Goal: Task Accomplishment & Management: Manage account settings

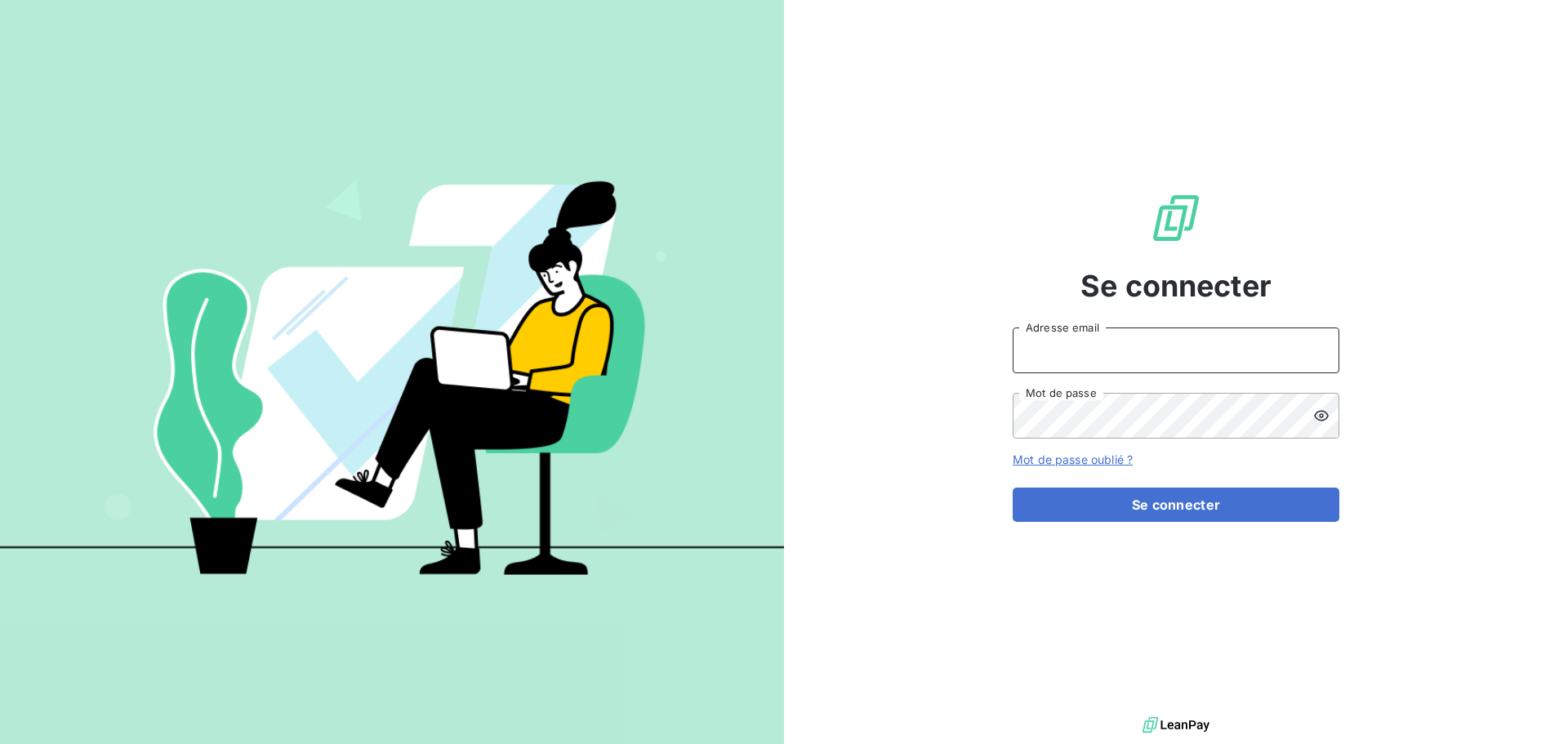
click at [1039, 357] on input "Adresse email" at bounding box center [1175, 350] width 326 height 46
type input "[PERSON_NAME][EMAIL_ADDRESS][PERSON_NAME][DOMAIN_NAME]"
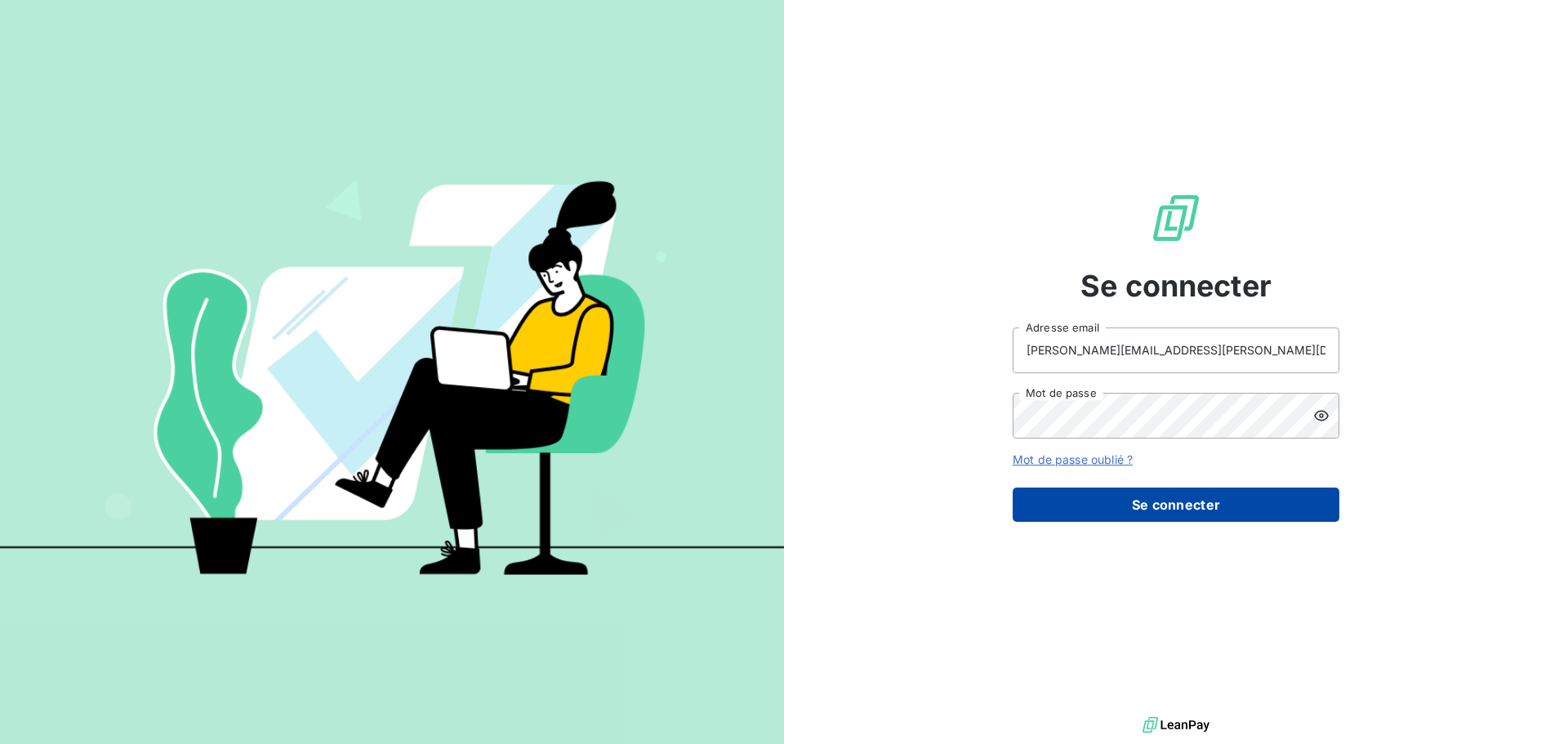
click at [1164, 516] on button "Se connecter" at bounding box center [1175, 505] width 326 height 34
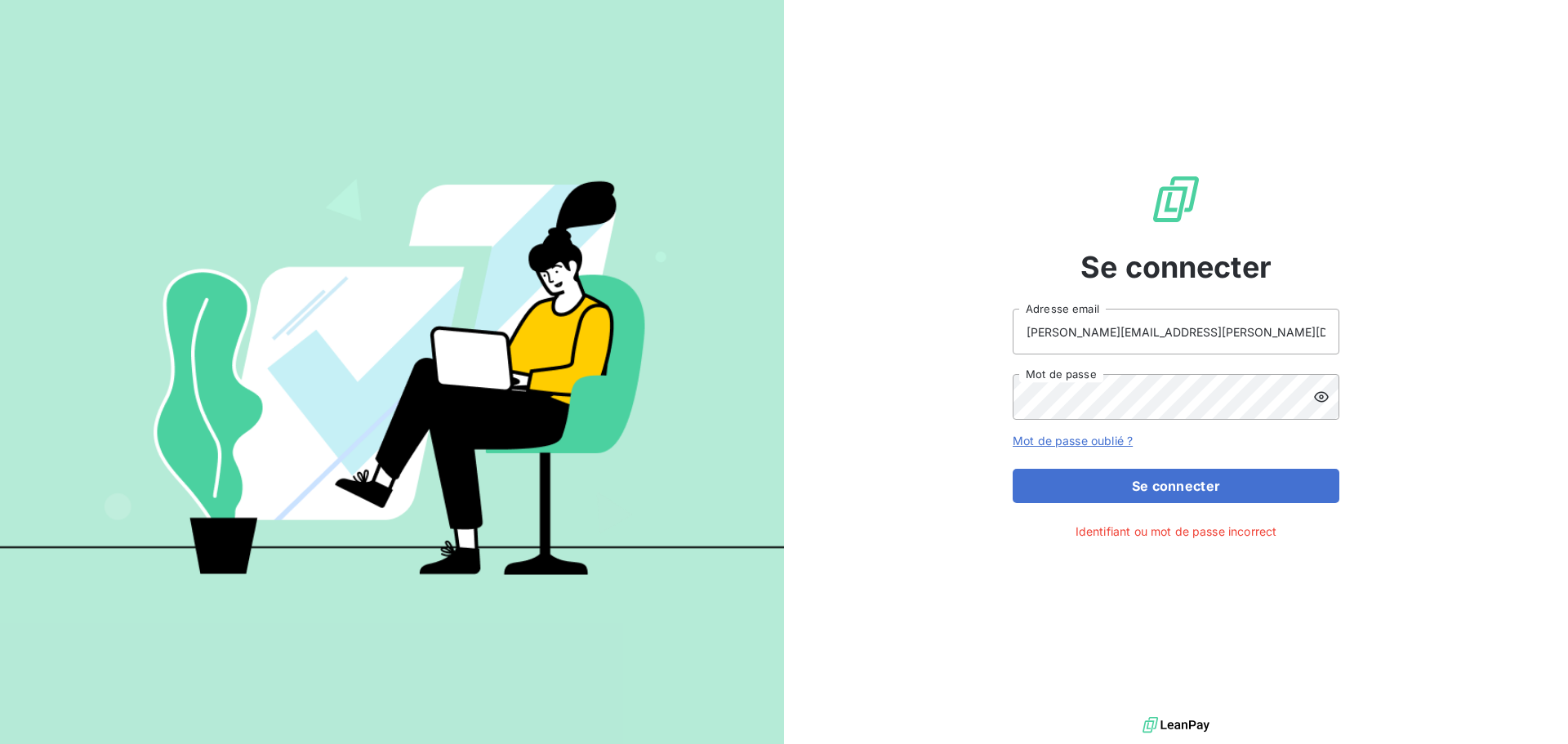
click at [1320, 400] on icon at bounding box center [1322, 397] width 17 height 17
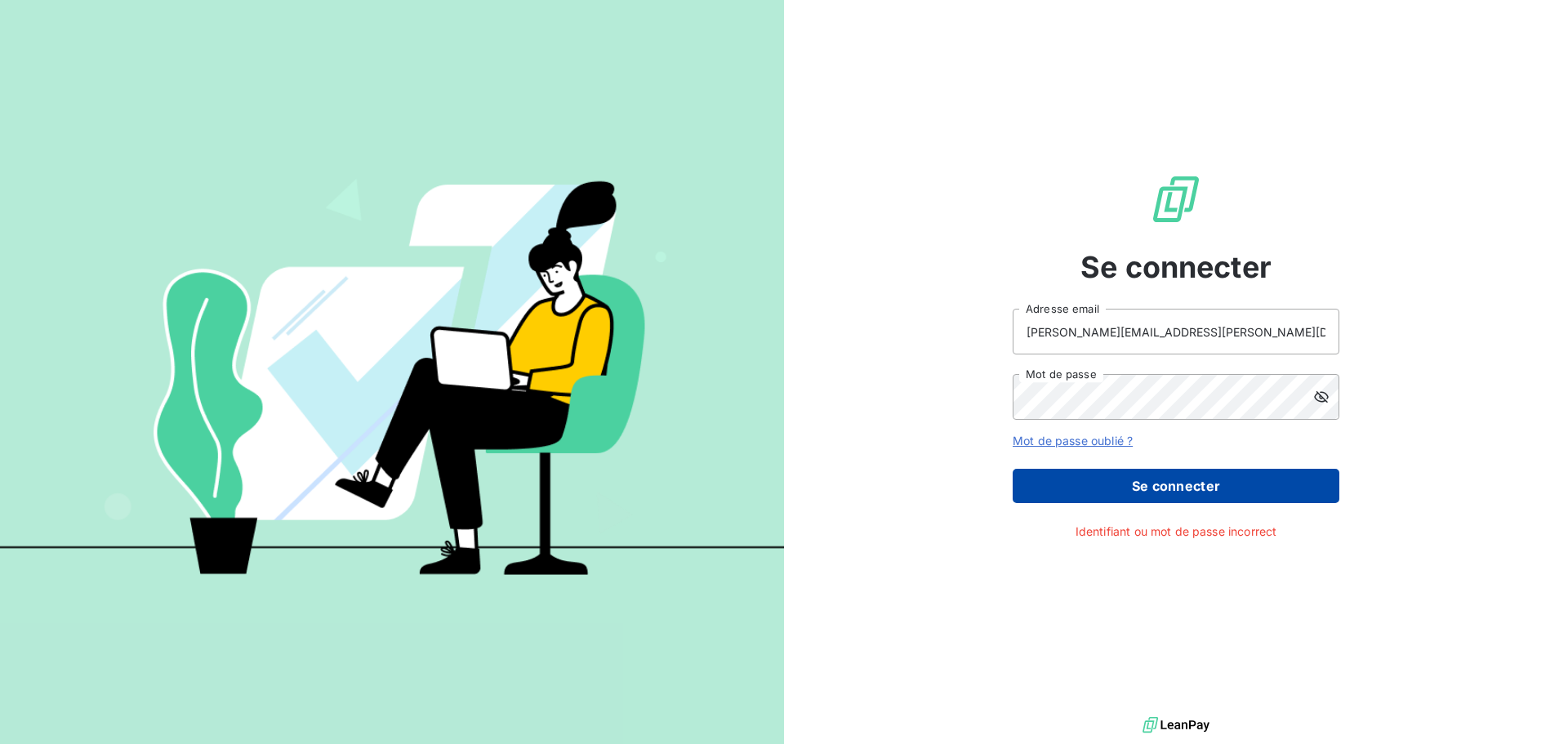
click at [1163, 485] on button "Se connecter" at bounding box center [1175, 485] width 326 height 34
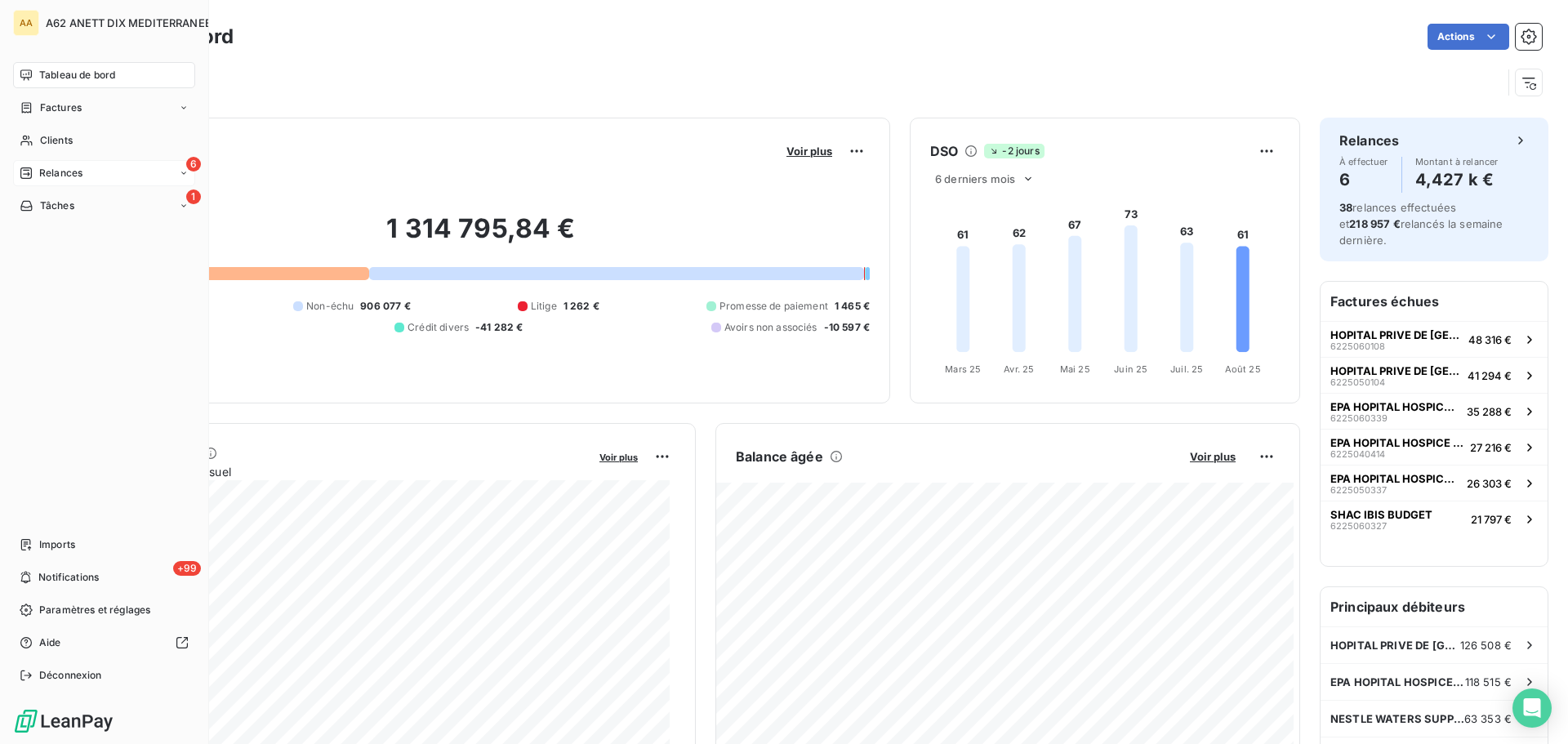
click at [28, 174] on icon at bounding box center [26, 173] width 11 height 11
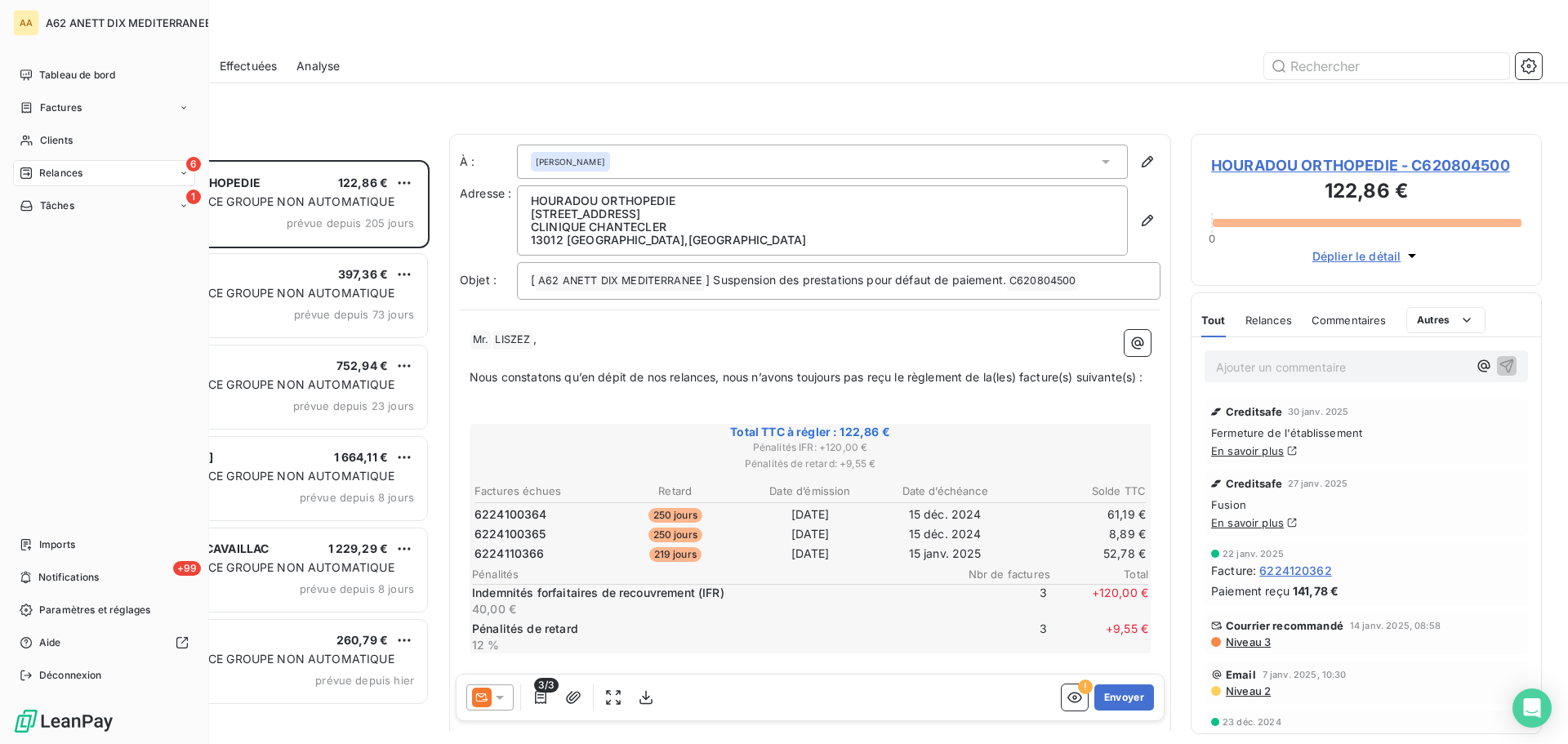
scroll to position [572, 339]
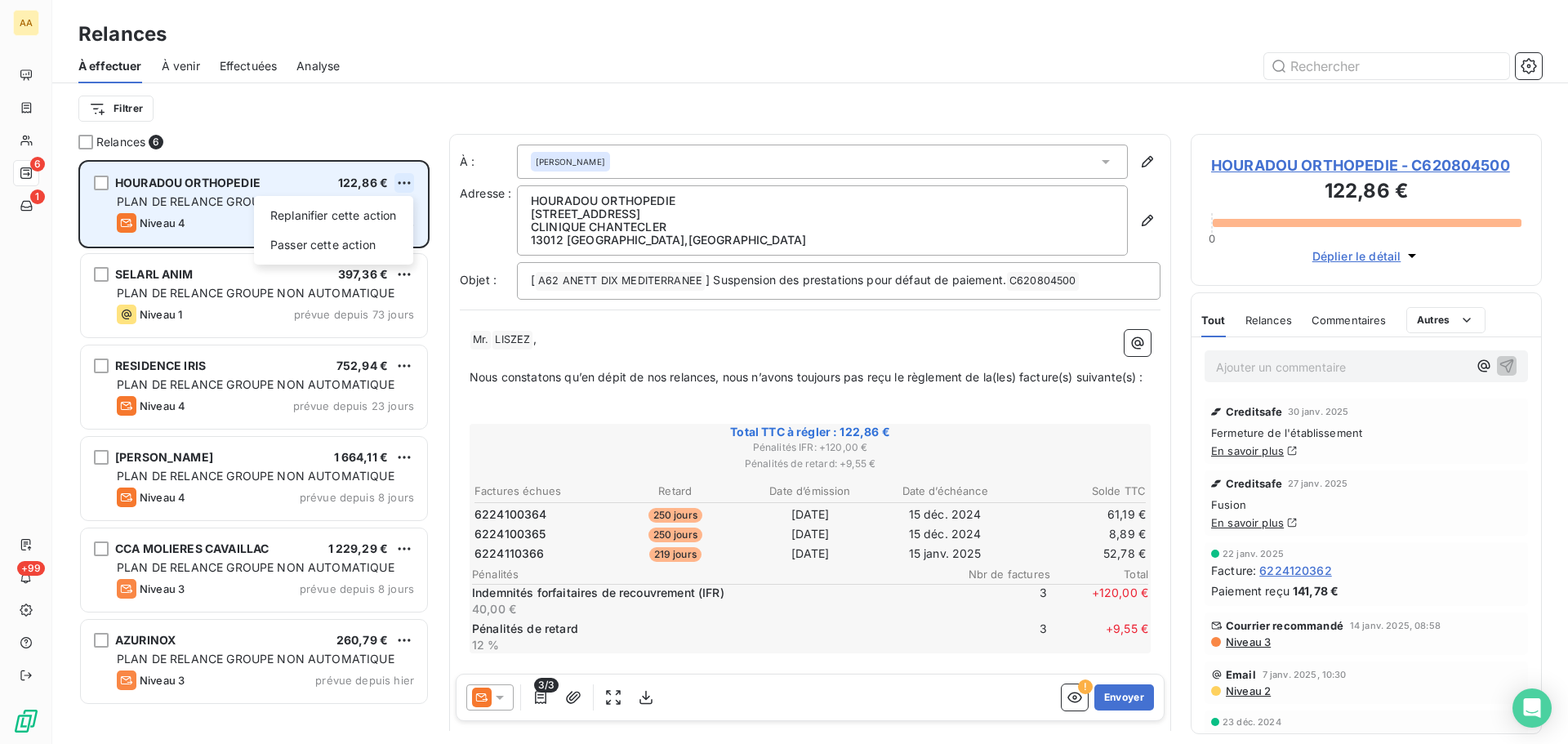
click at [396, 181] on html "AA 6 1 +99 Relances À effectuer À venir Effectuées Analyse Filtrer Relances 6 H…" at bounding box center [784, 372] width 1568 height 744
click at [354, 245] on div "Passer cette action" at bounding box center [333, 246] width 146 height 26
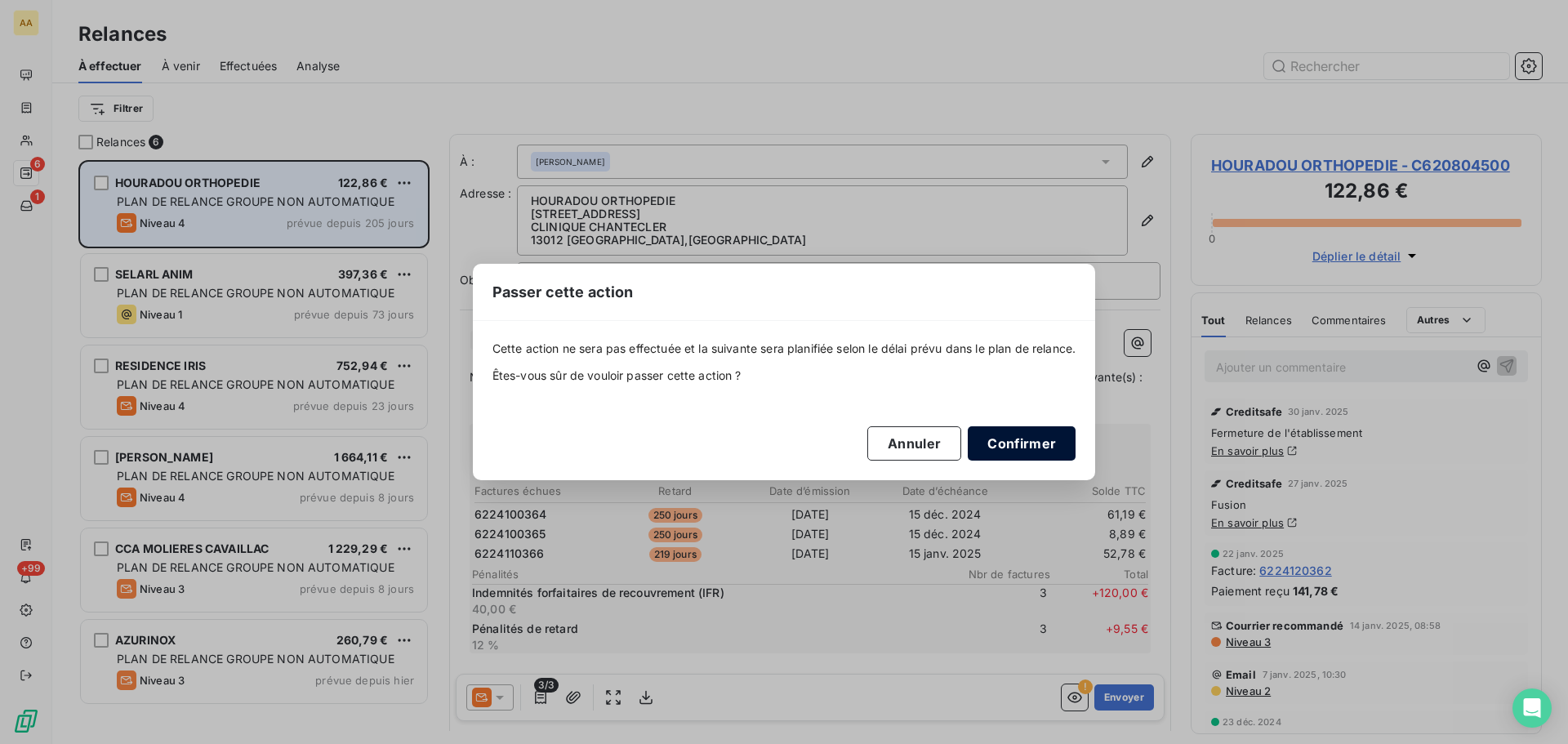
click at [997, 442] on button "Confirmer" at bounding box center [1021, 444] width 108 height 34
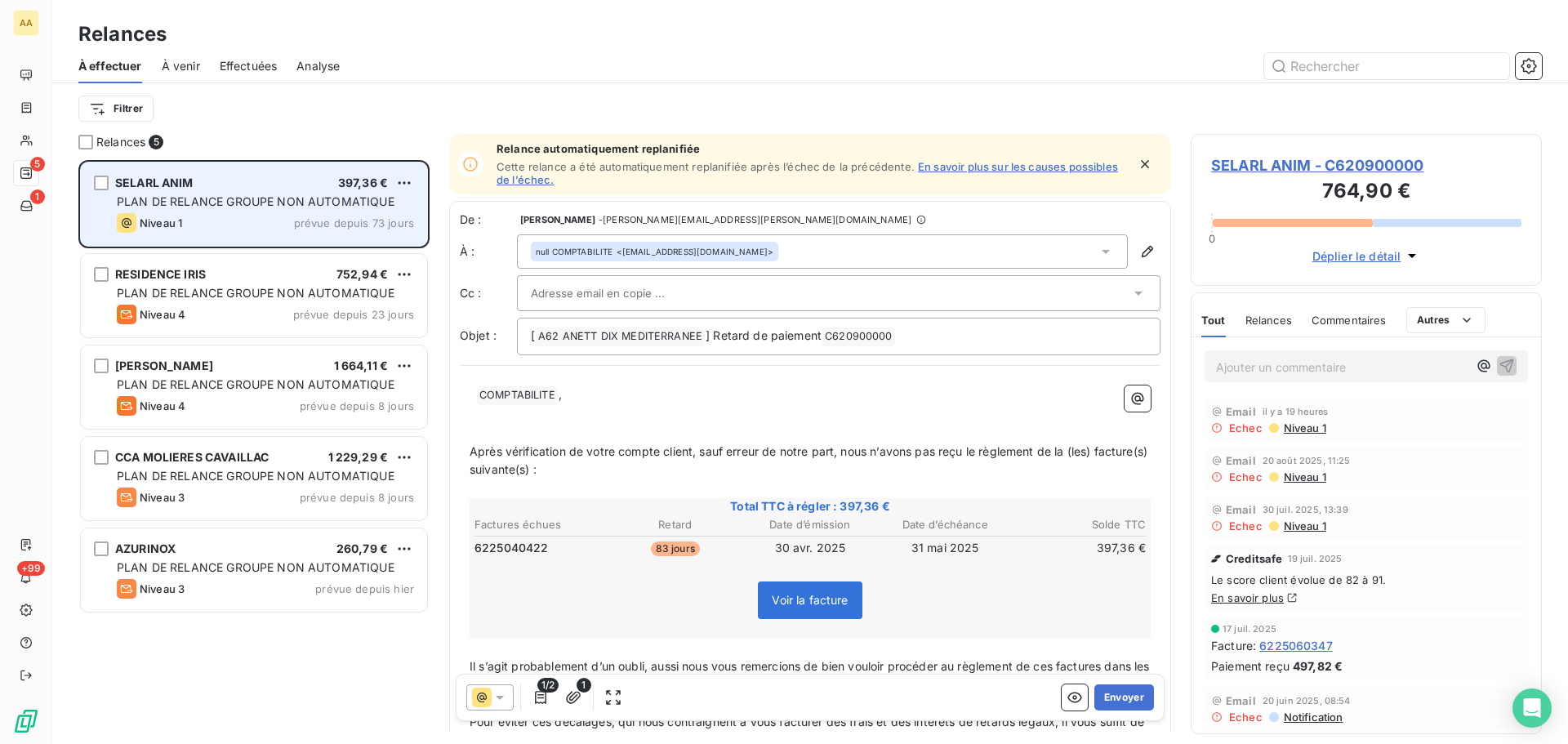
click at [265, 220] on div "Niveau 1 prévue depuis 73 jours" at bounding box center [266, 222] width 297 height 20
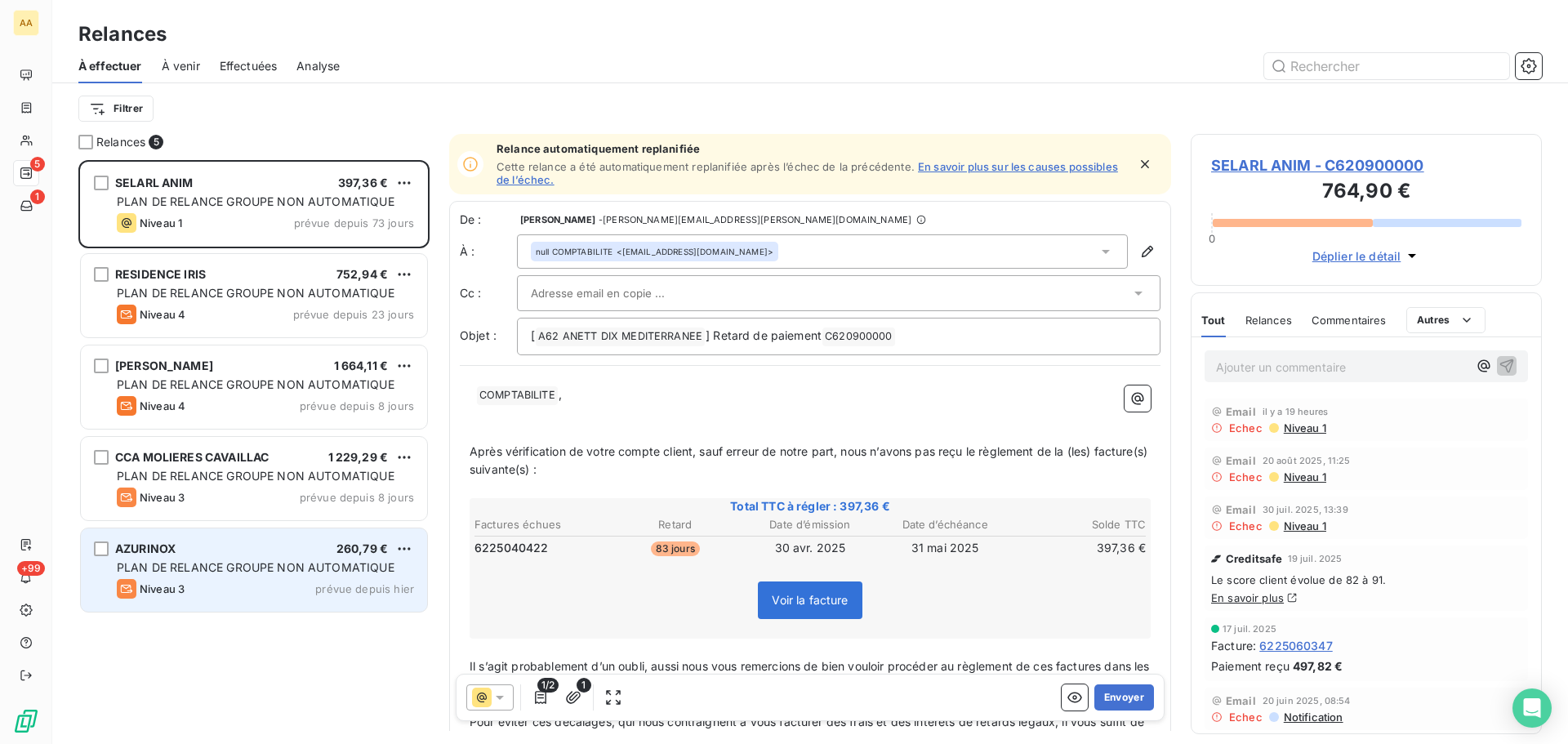
click at [283, 563] on span "PLAN DE RELANCE GROUPE NON AUTOMATIQUE" at bounding box center [256, 567] width 278 height 14
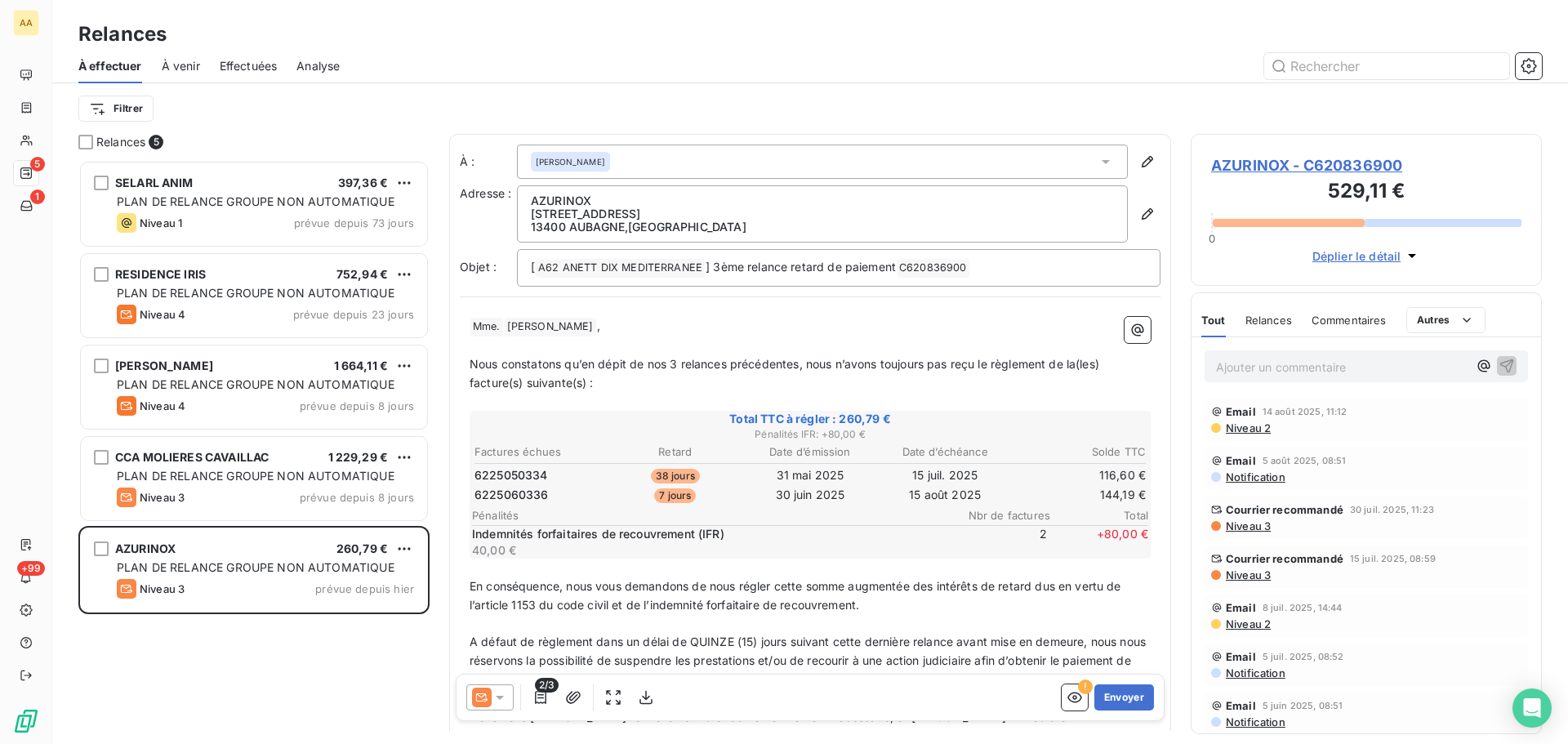
click at [176, 69] on span "À venir" at bounding box center [180, 66] width 38 height 17
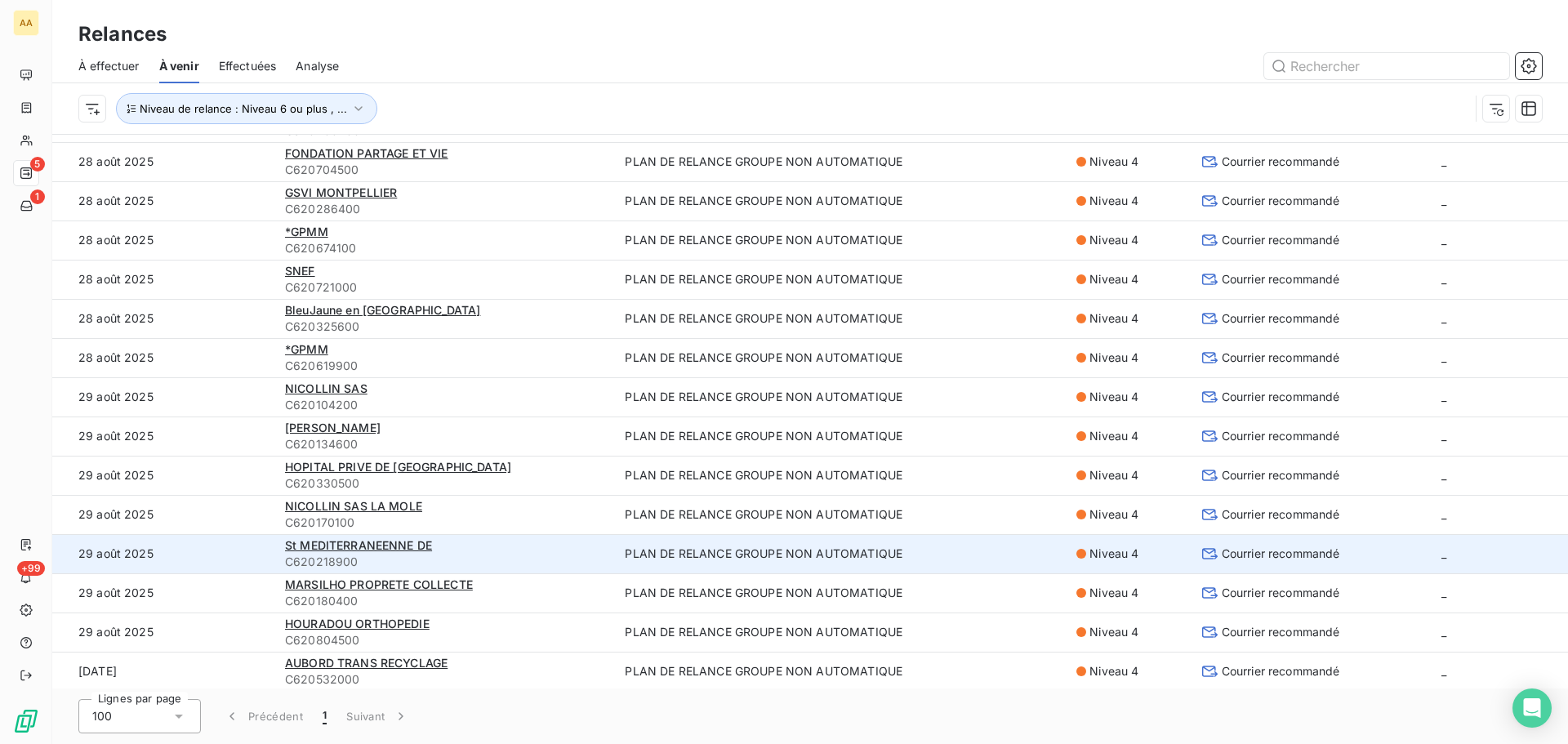
scroll to position [480, 0]
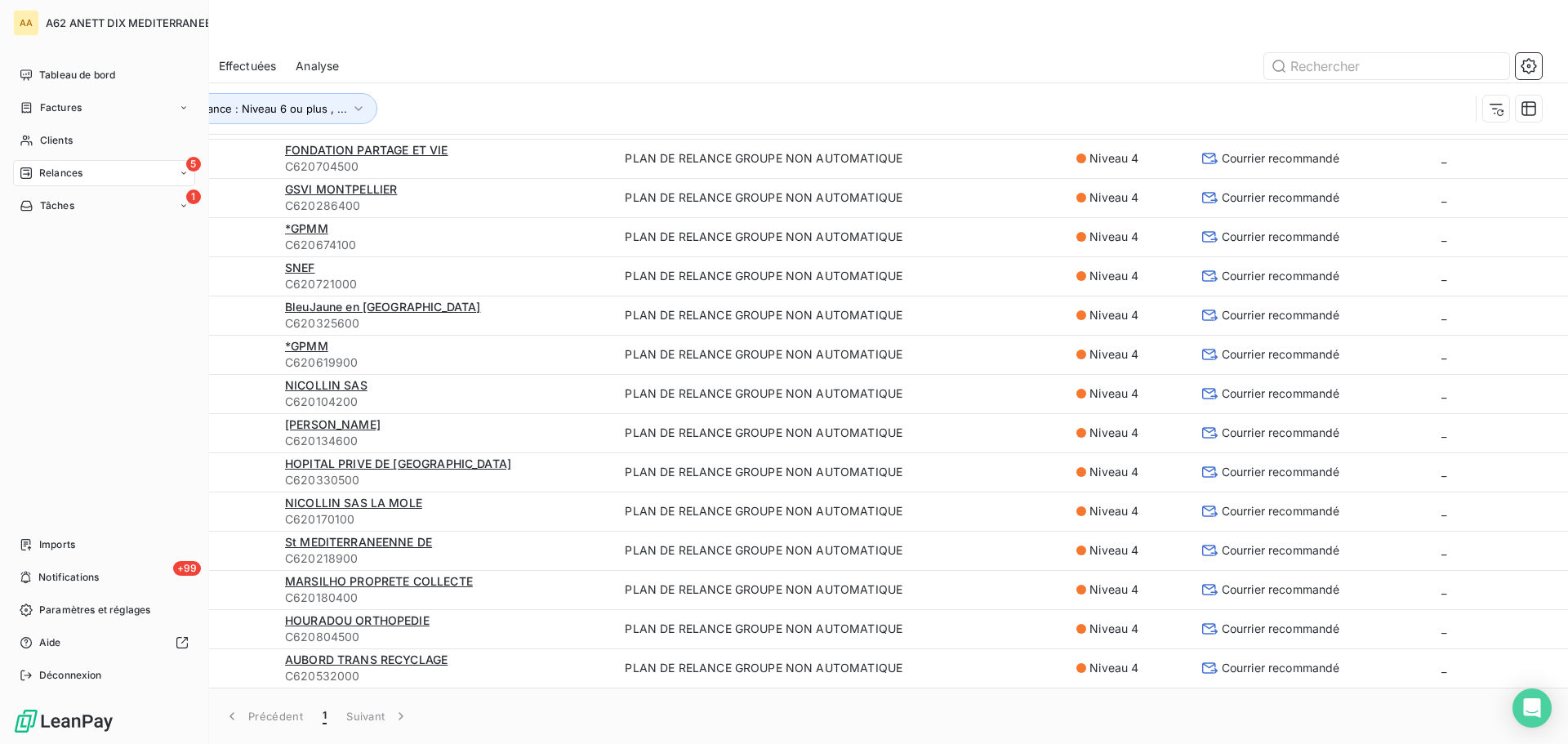
click at [51, 174] on span "Relances" at bounding box center [60, 173] width 44 height 15
click at [54, 172] on span "Relances" at bounding box center [60, 173] width 44 height 15
click at [77, 166] on span "Relances" at bounding box center [60, 173] width 44 height 15
click at [185, 171] on icon at bounding box center [183, 173] width 10 height 10
click at [174, 183] on div "5 Relances" at bounding box center [104, 173] width 182 height 26
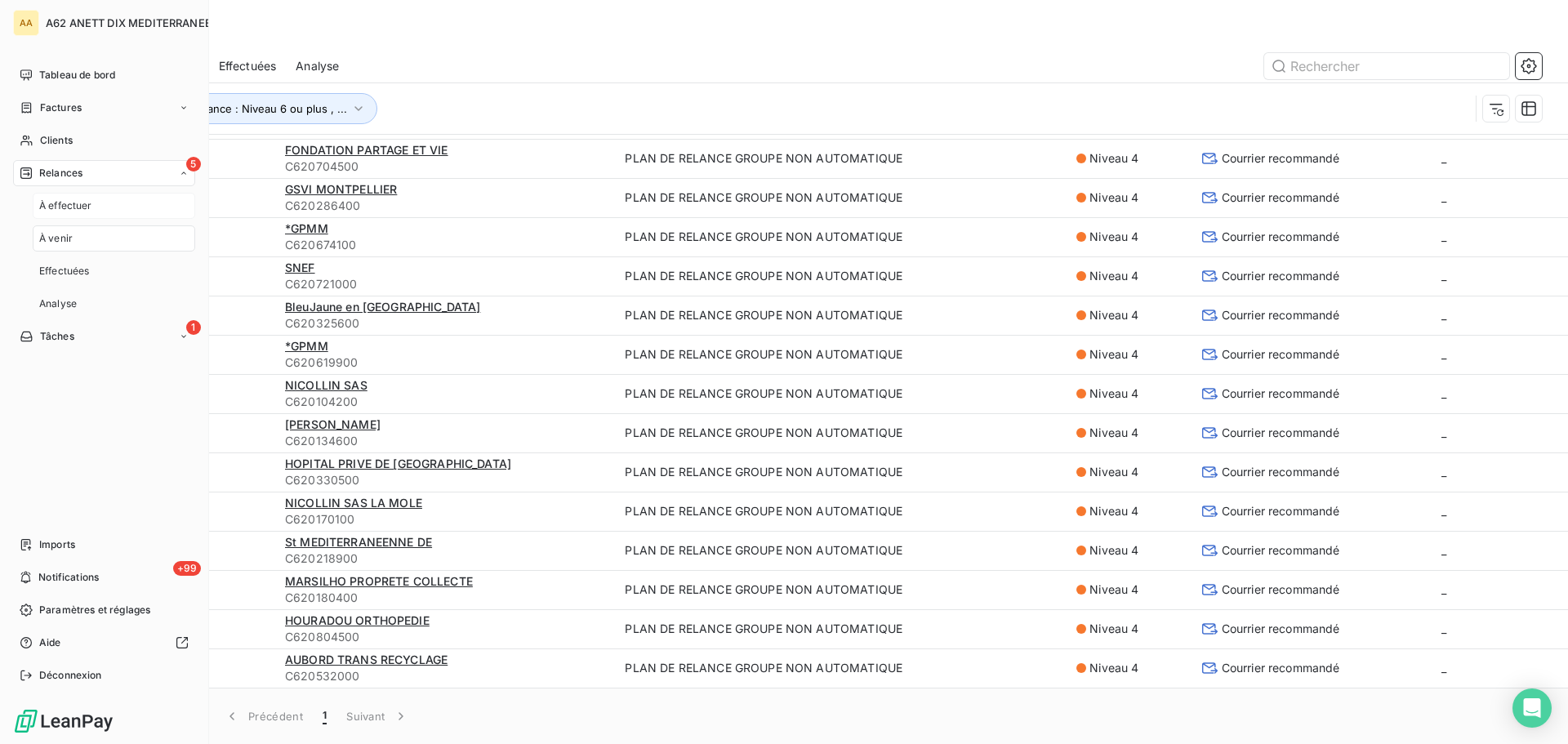
click at [100, 208] on div "À effectuer" at bounding box center [113, 206] width 163 height 26
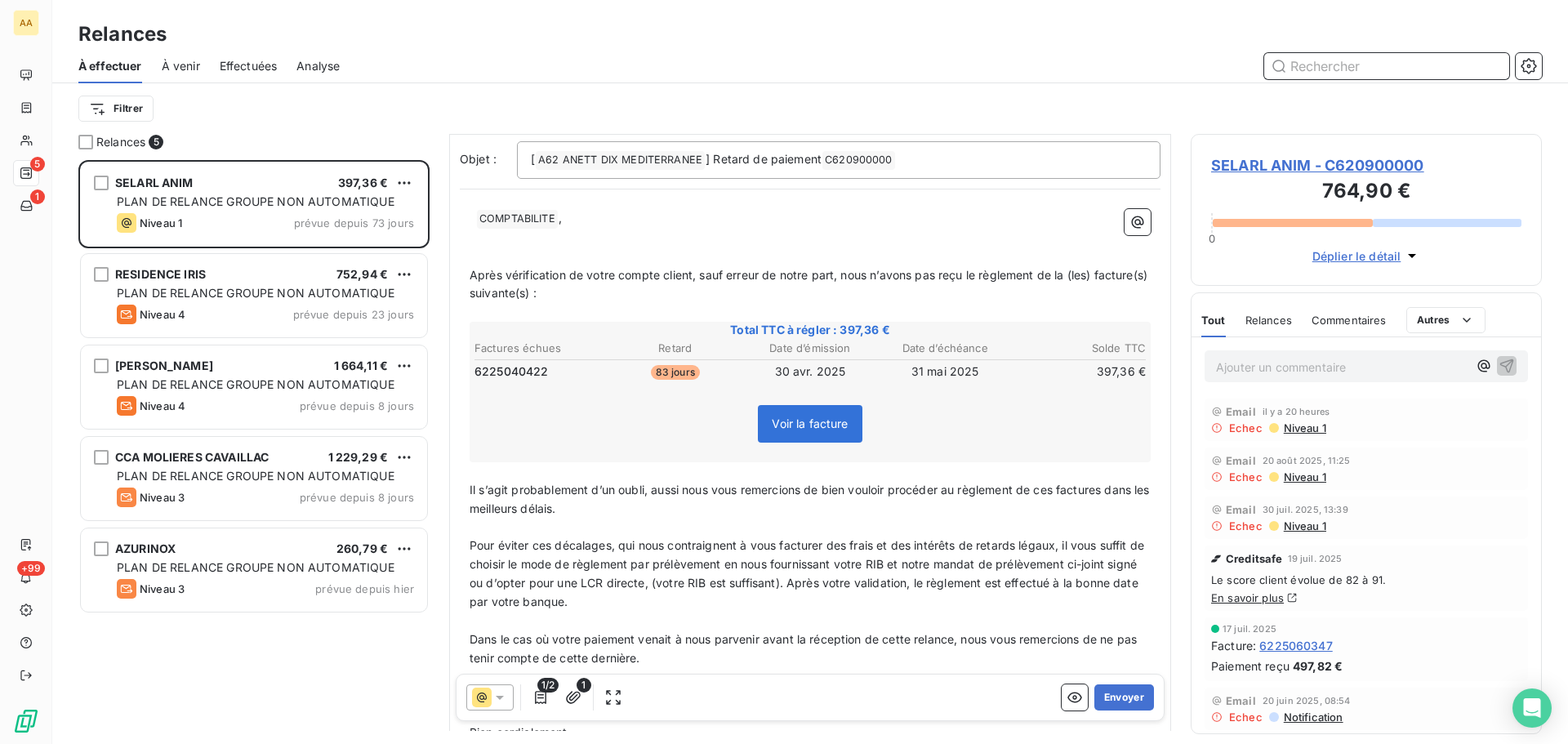
scroll to position [83, 0]
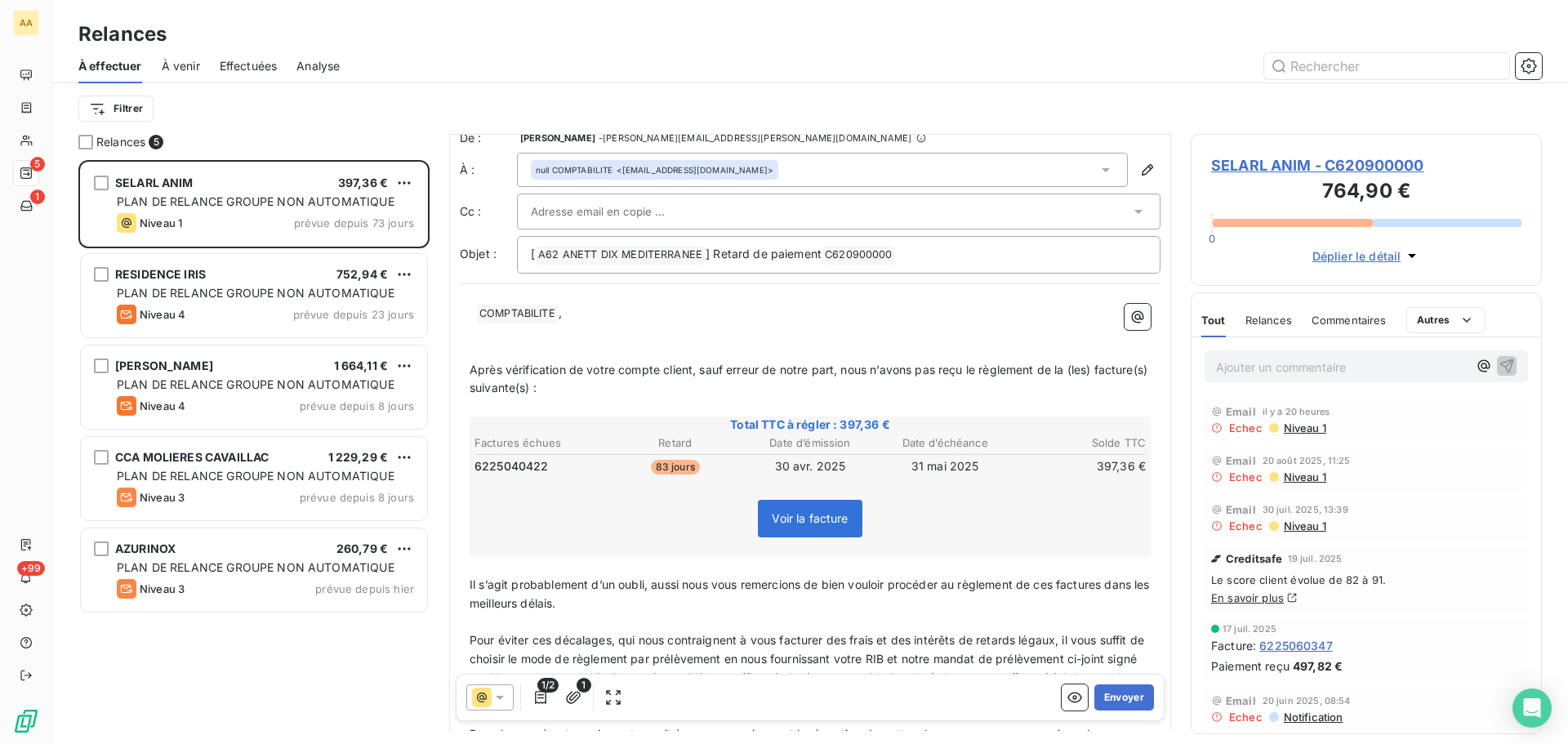
click at [1098, 165] on icon at bounding box center [1106, 170] width 17 height 17
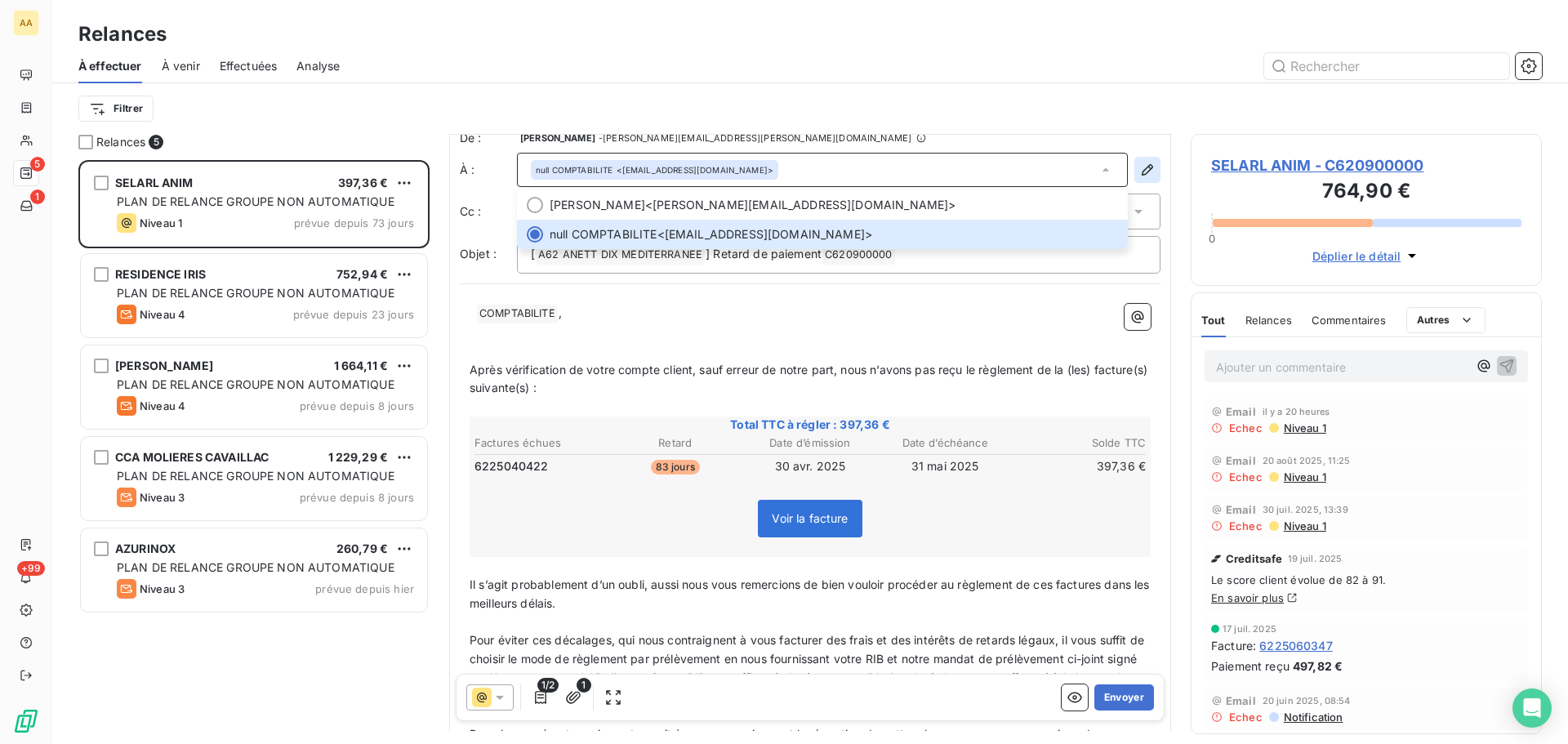
click at [1140, 169] on icon "button" at bounding box center [1148, 170] width 17 height 17
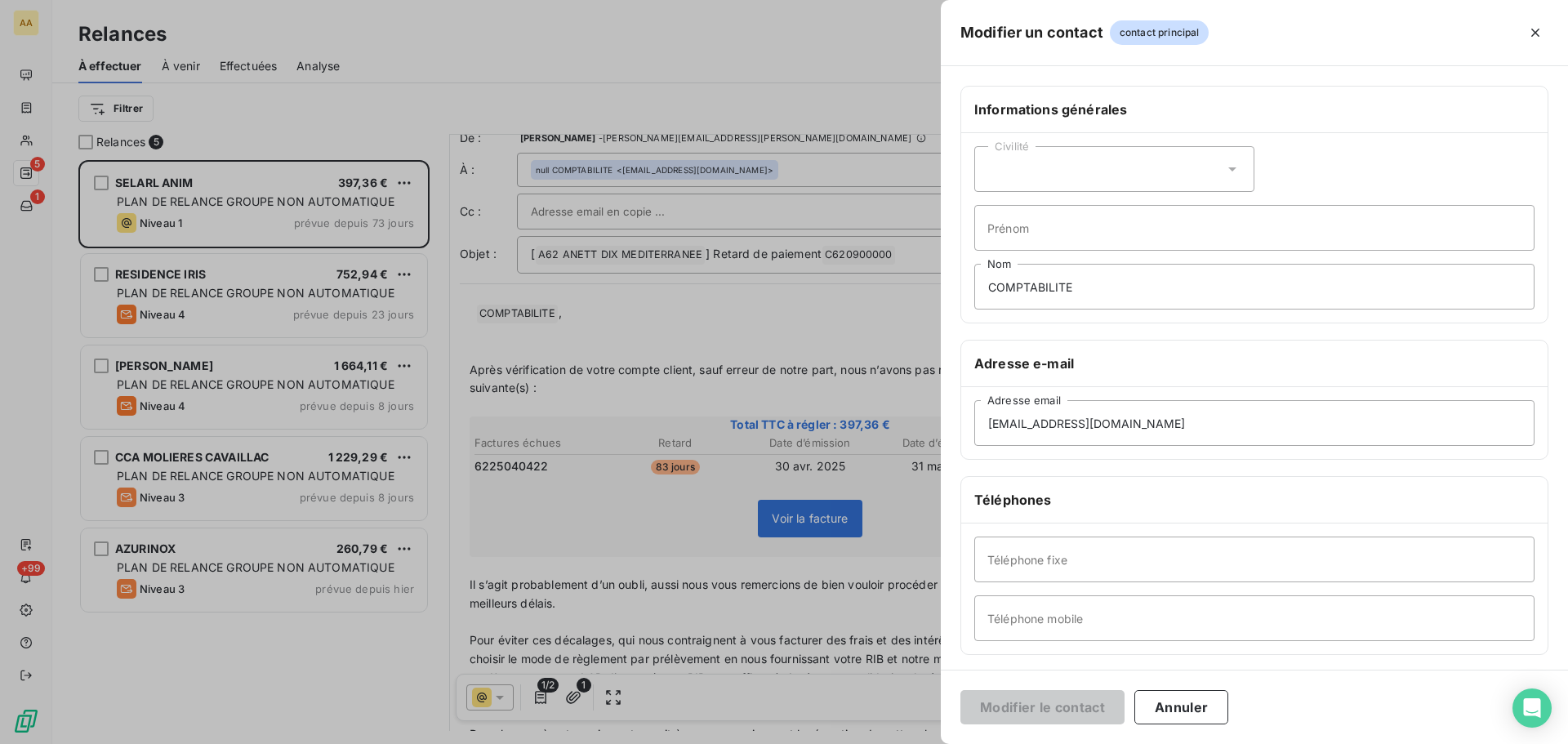
click at [1229, 165] on icon at bounding box center [1232, 169] width 17 height 17
click at [1103, 212] on li "Madame" at bounding box center [1113, 210] width 280 height 30
click at [1048, 238] on input "Prénom" at bounding box center [1254, 228] width 560 height 46
type input "[PERSON_NAME]"
click at [1011, 283] on input "COMPTABILITE" at bounding box center [1254, 286] width 560 height 46
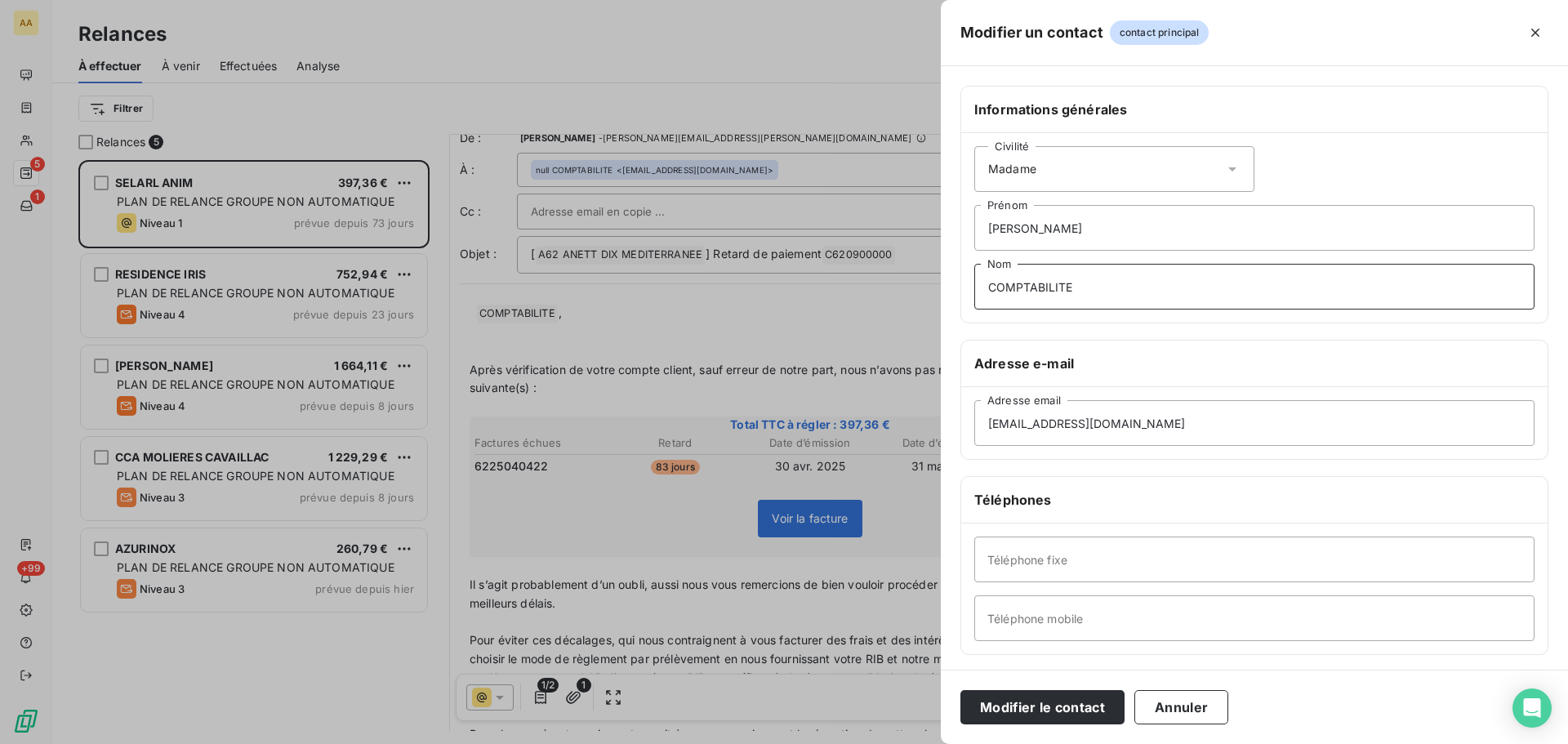
drag, startPoint x: 1072, startPoint y: 291, endPoint x: 942, endPoint y: 304, distance: 130.6
click at [942, 304] on div "Informations générales Civilité Madame [PERSON_NAME] COMPTABILITE Nom Adresse e…" at bounding box center [1254, 448] width 627 height 725
type input "c"
type input "COSIN"
click at [1121, 420] on input "[EMAIL_ADDRESS][DOMAIN_NAME]" at bounding box center [1254, 423] width 560 height 46
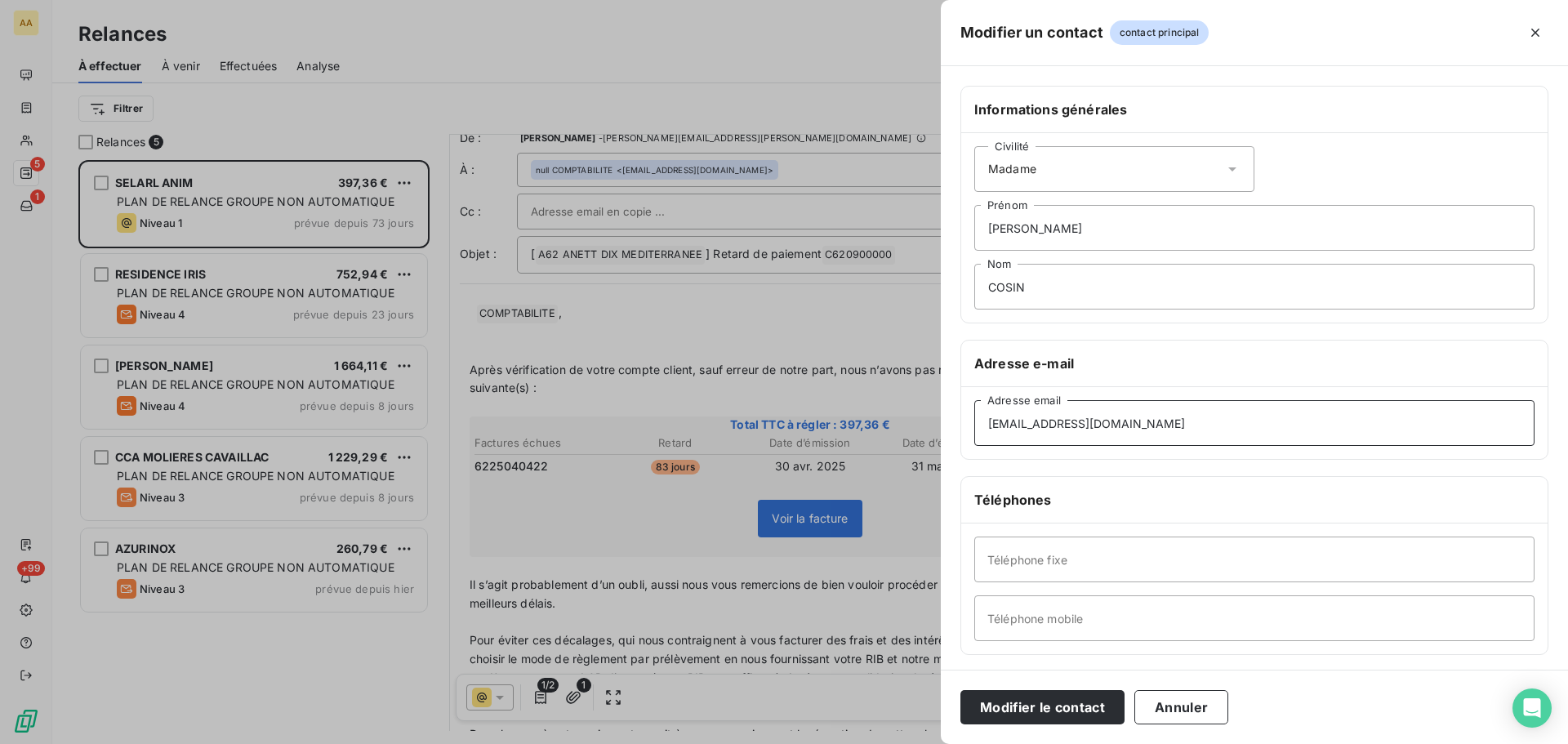
drag, startPoint x: 1127, startPoint y: 424, endPoint x: 952, endPoint y: 419, distance: 175.1
click at [951, 428] on div "Informations générales Civilité Madame [PERSON_NAME] COSIN Nom Adresse e-mail […" at bounding box center [1254, 448] width 627 height 725
type input "[PERSON_NAME][EMAIL_ADDRESS][PERSON_NAME][DOMAIN_NAME]"
click at [1011, 564] on input "Téléphone fixe" at bounding box center [1254, 559] width 560 height 46
type input "04 66 76 96 81"
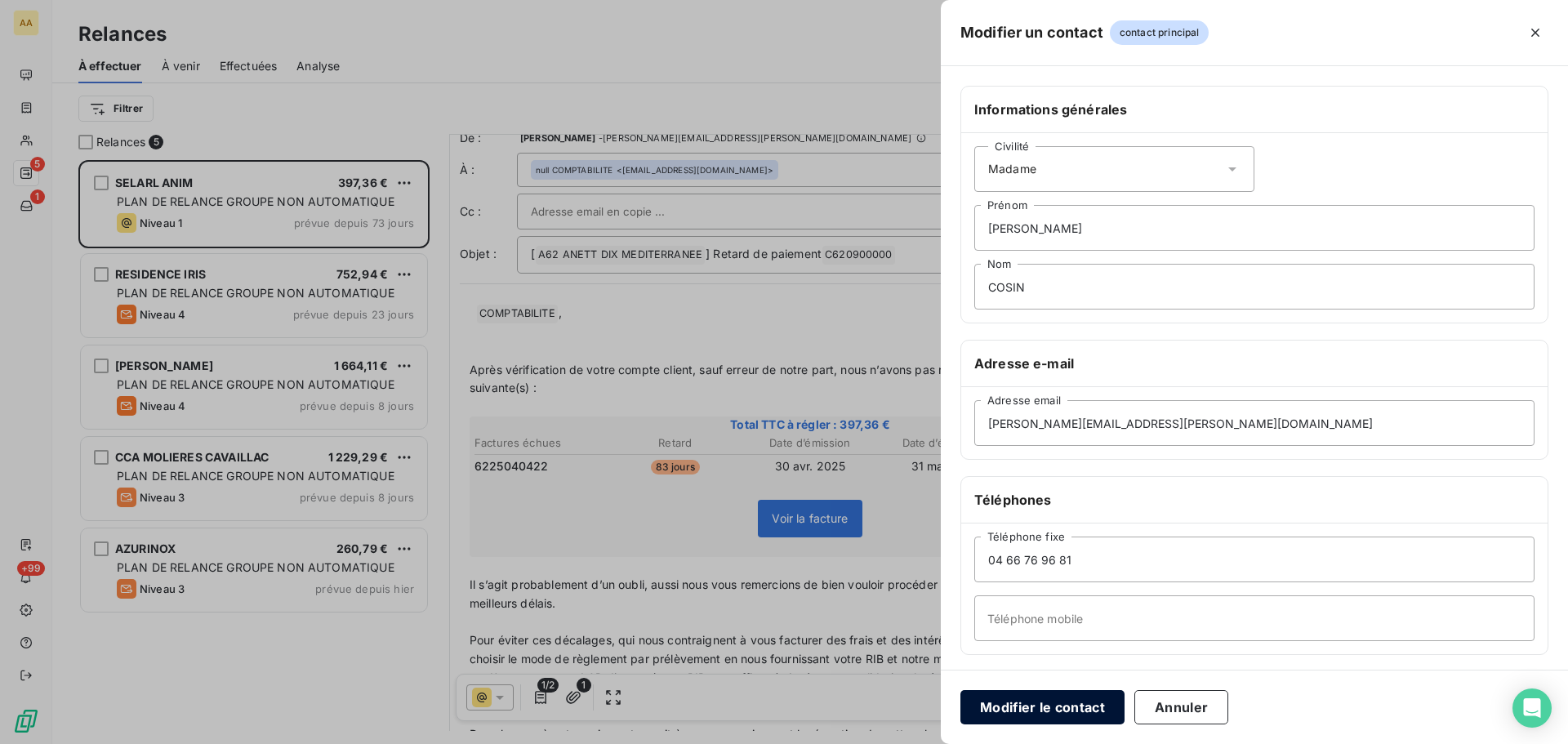
click at [1076, 710] on button "Modifier le contact" at bounding box center [1042, 707] width 165 height 34
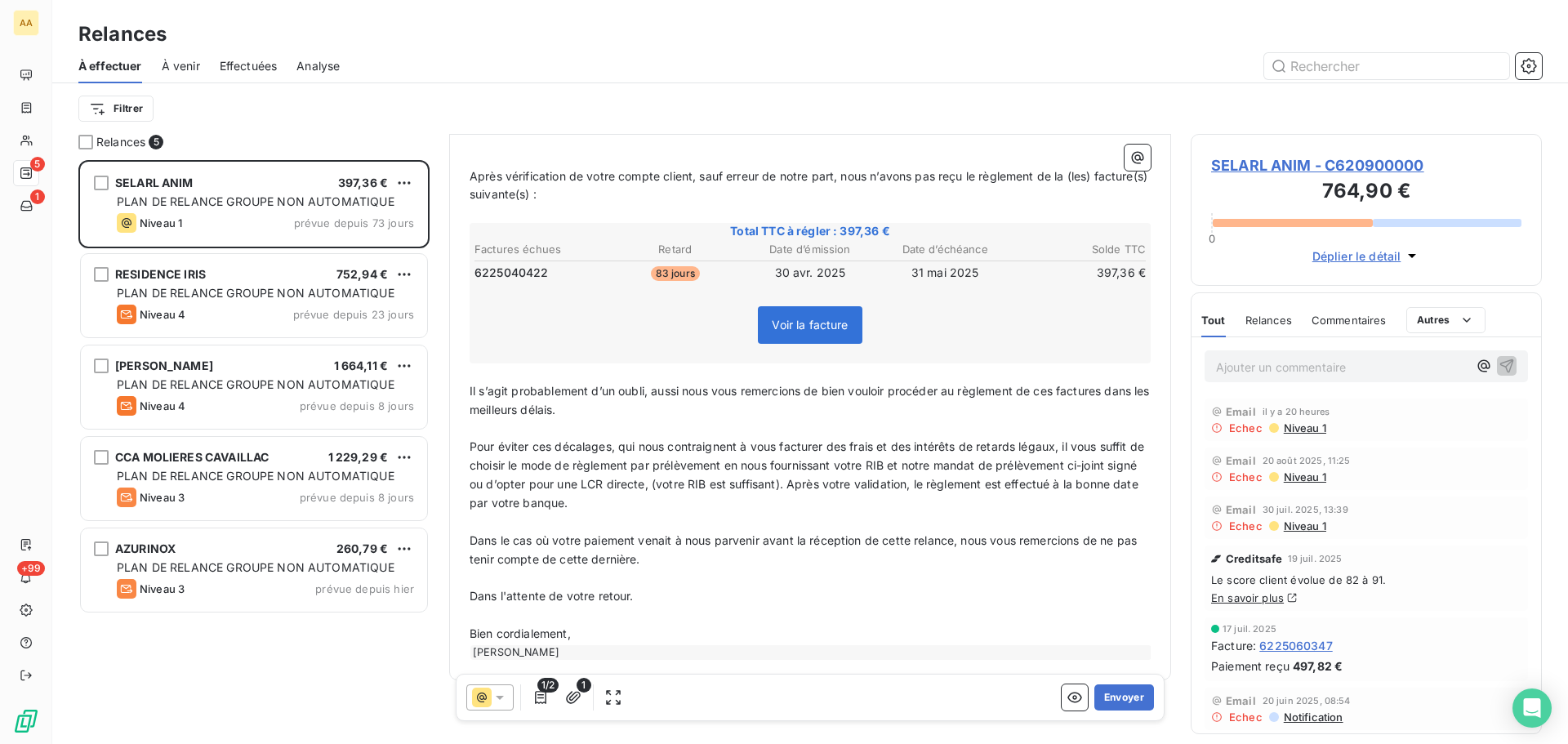
scroll to position [293, 0]
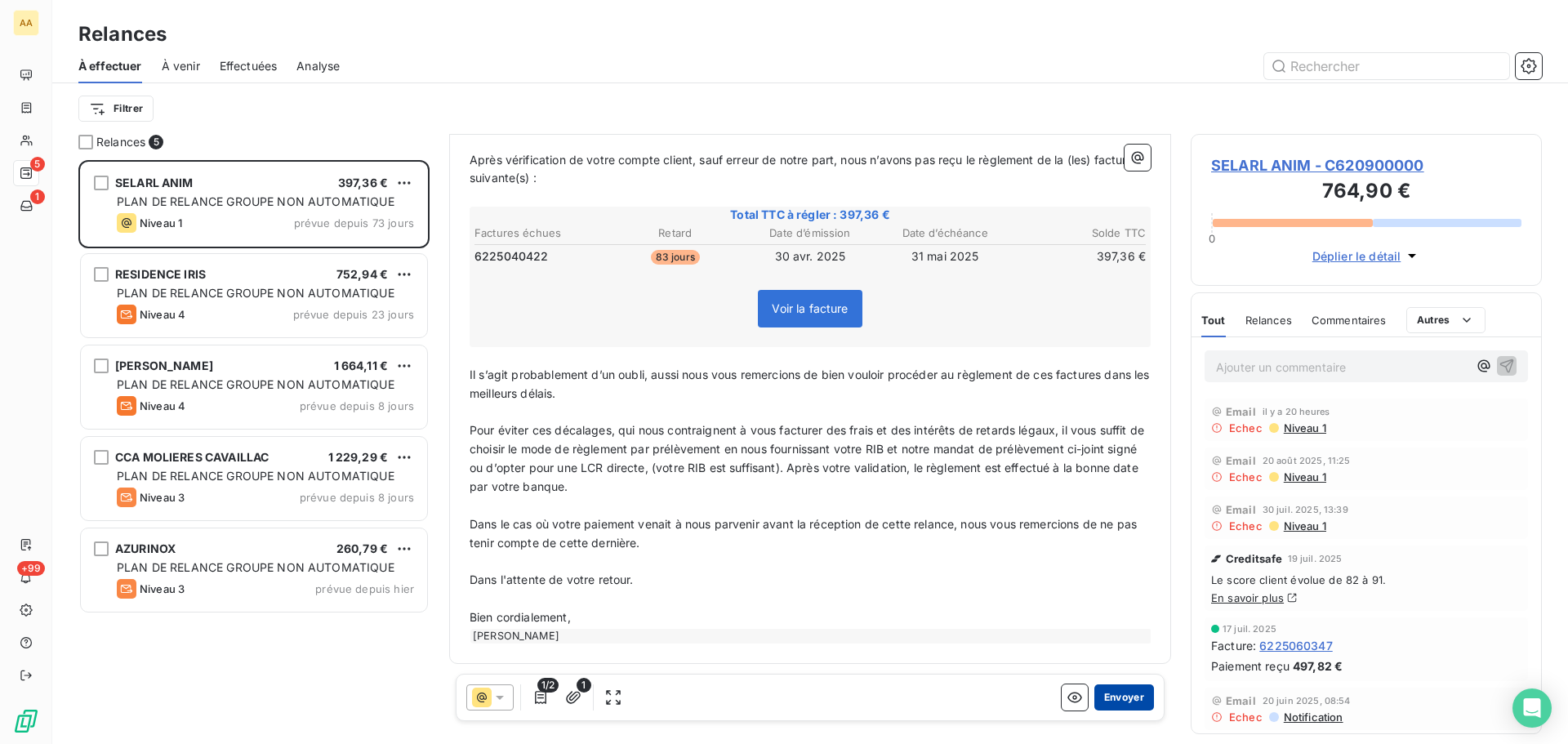
click at [1111, 697] on button "Envoyer" at bounding box center [1124, 698] width 59 height 26
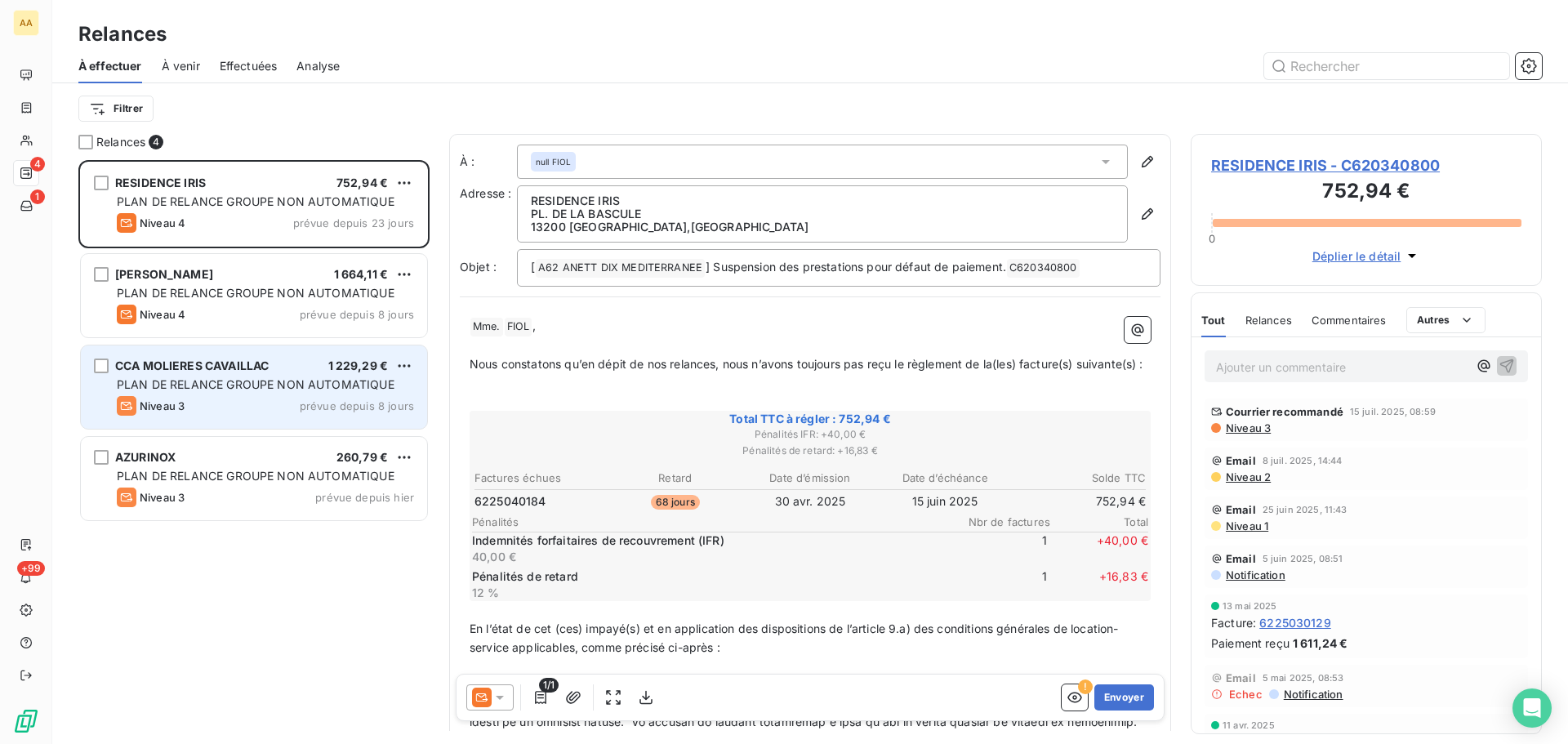
click at [248, 375] on div "CCA MOLIERES CAVAILLAC 1 229,29 € PLAN DE RELANCE GROUPE NON AUTOMATIQUE Niveau…" at bounding box center [254, 388] width 347 height 84
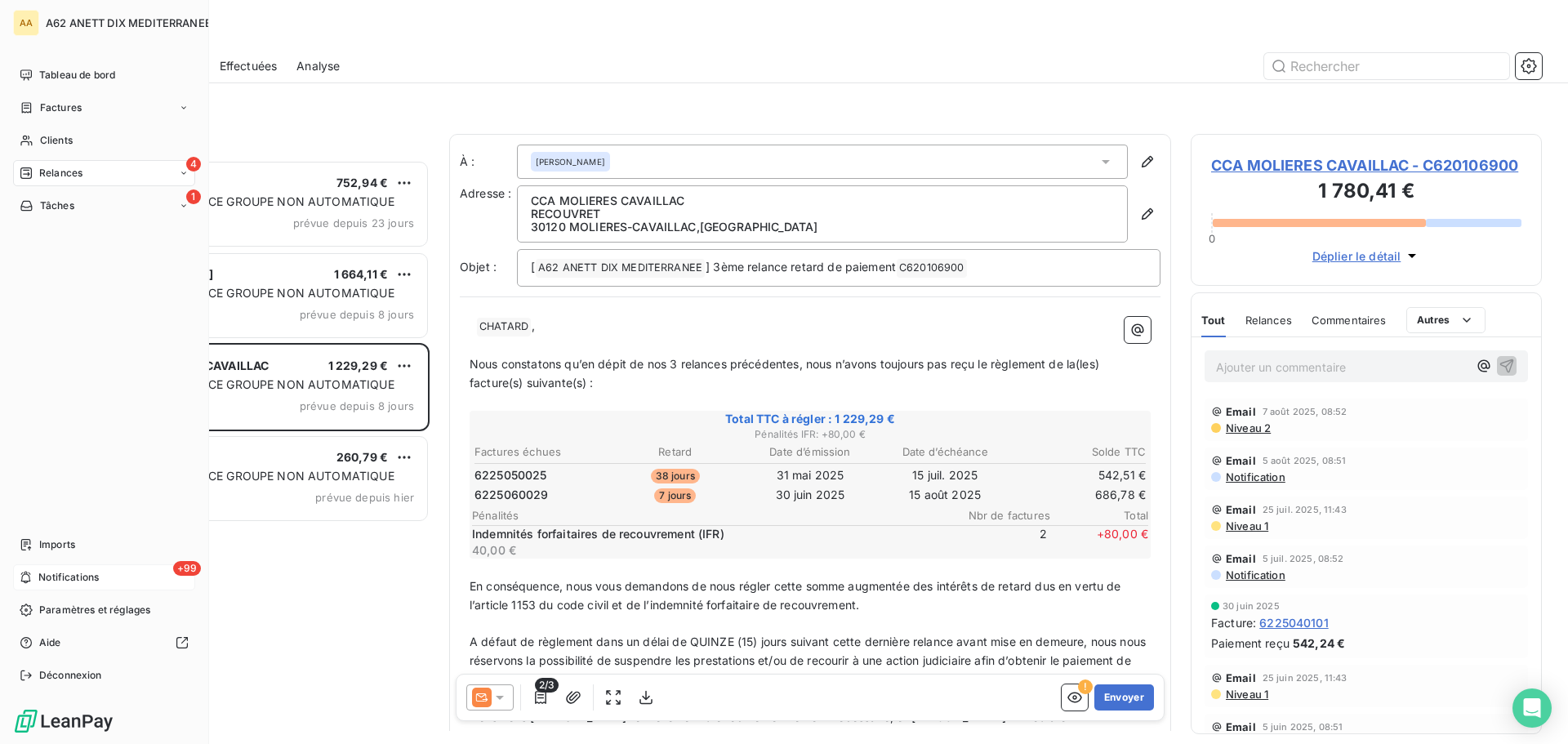
click at [143, 567] on div "+99 Notifications" at bounding box center [104, 578] width 182 height 26
click at [31, 164] on div "4 Relances" at bounding box center [104, 173] width 182 height 26
click at [85, 171] on div "4 Relances" at bounding box center [104, 173] width 182 height 26
click at [92, 246] on div "À venir" at bounding box center [113, 238] width 163 height 26
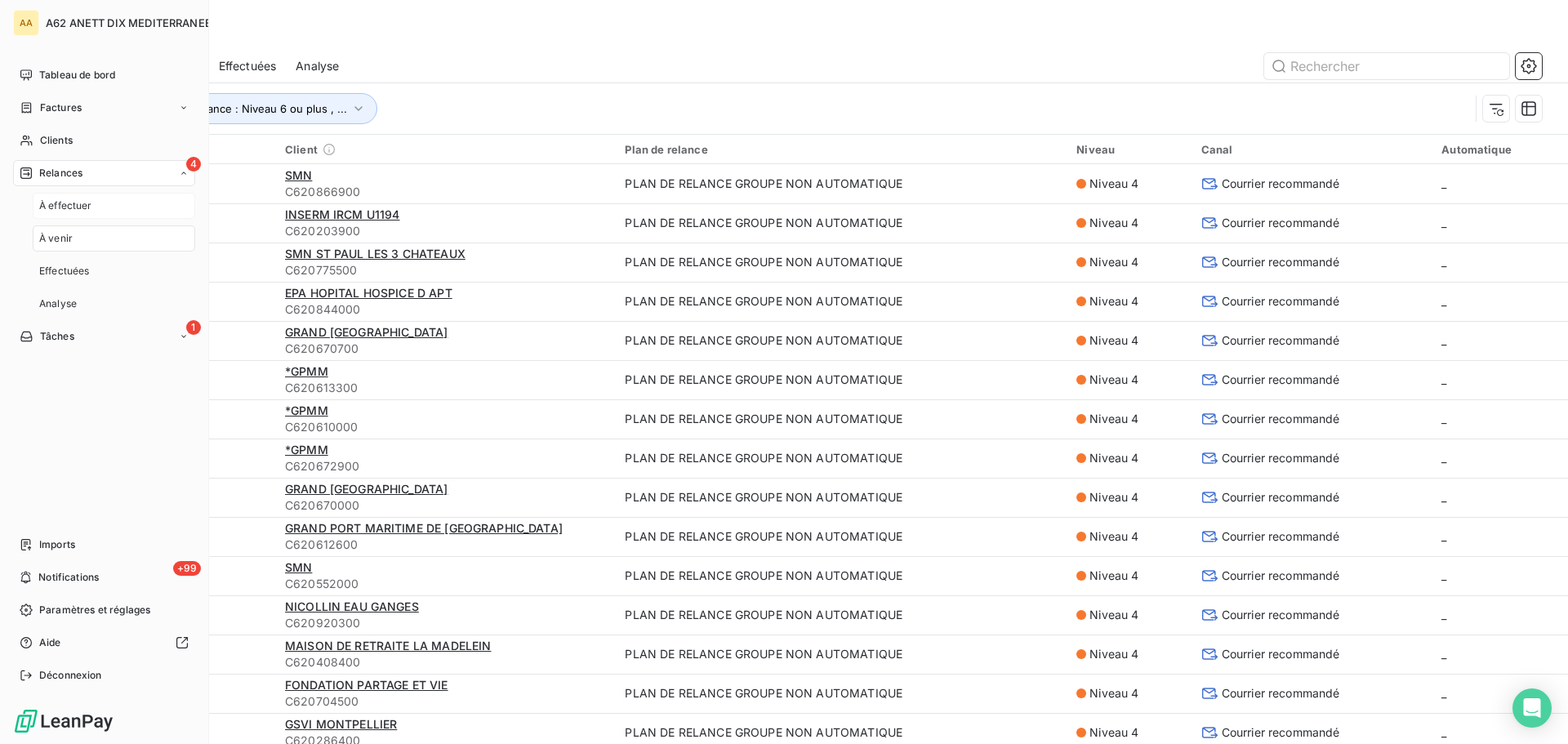
click at [77, 206] on span "À effectuer" at bounding box center [65, 206] width 53 height 15
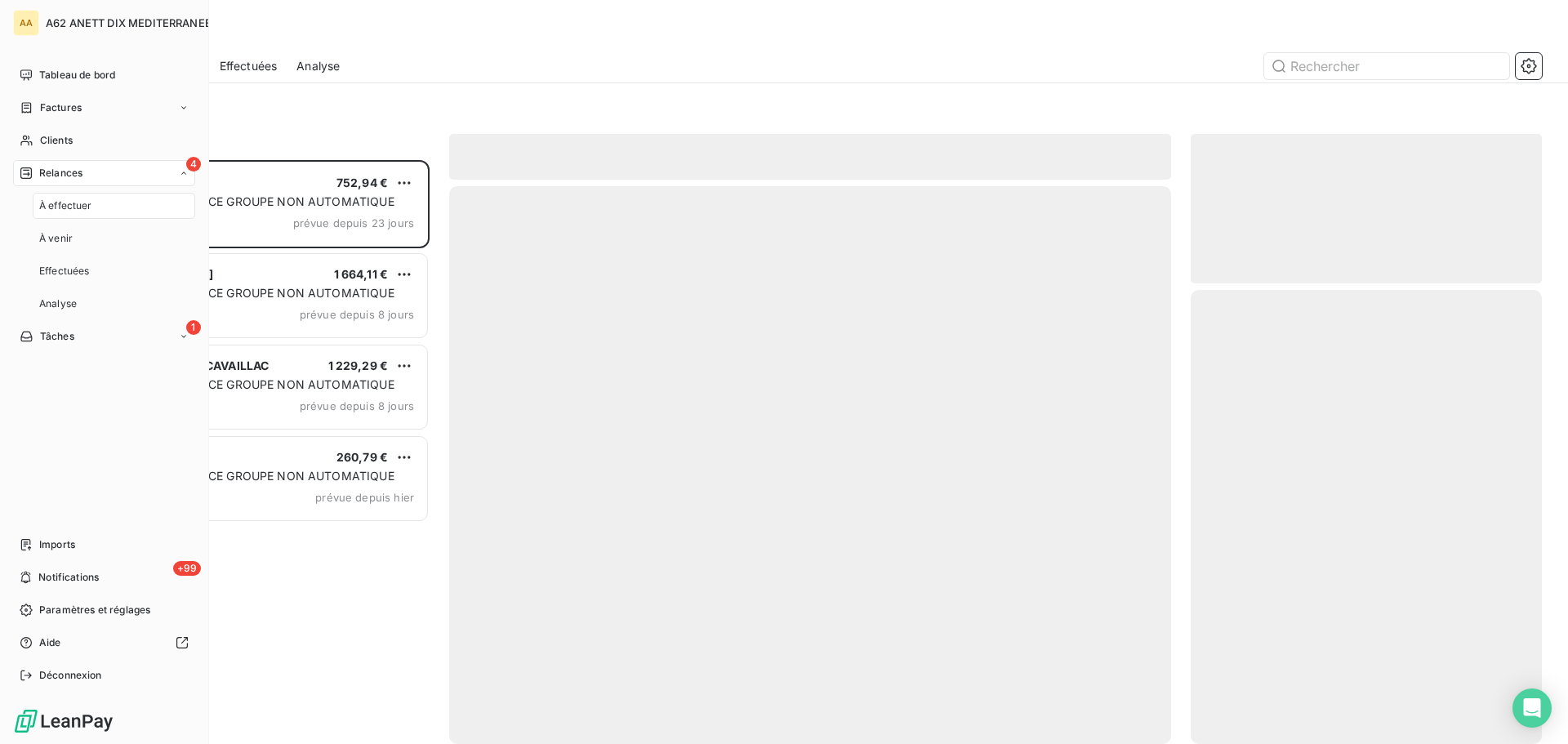
scroll to position [572, 339]
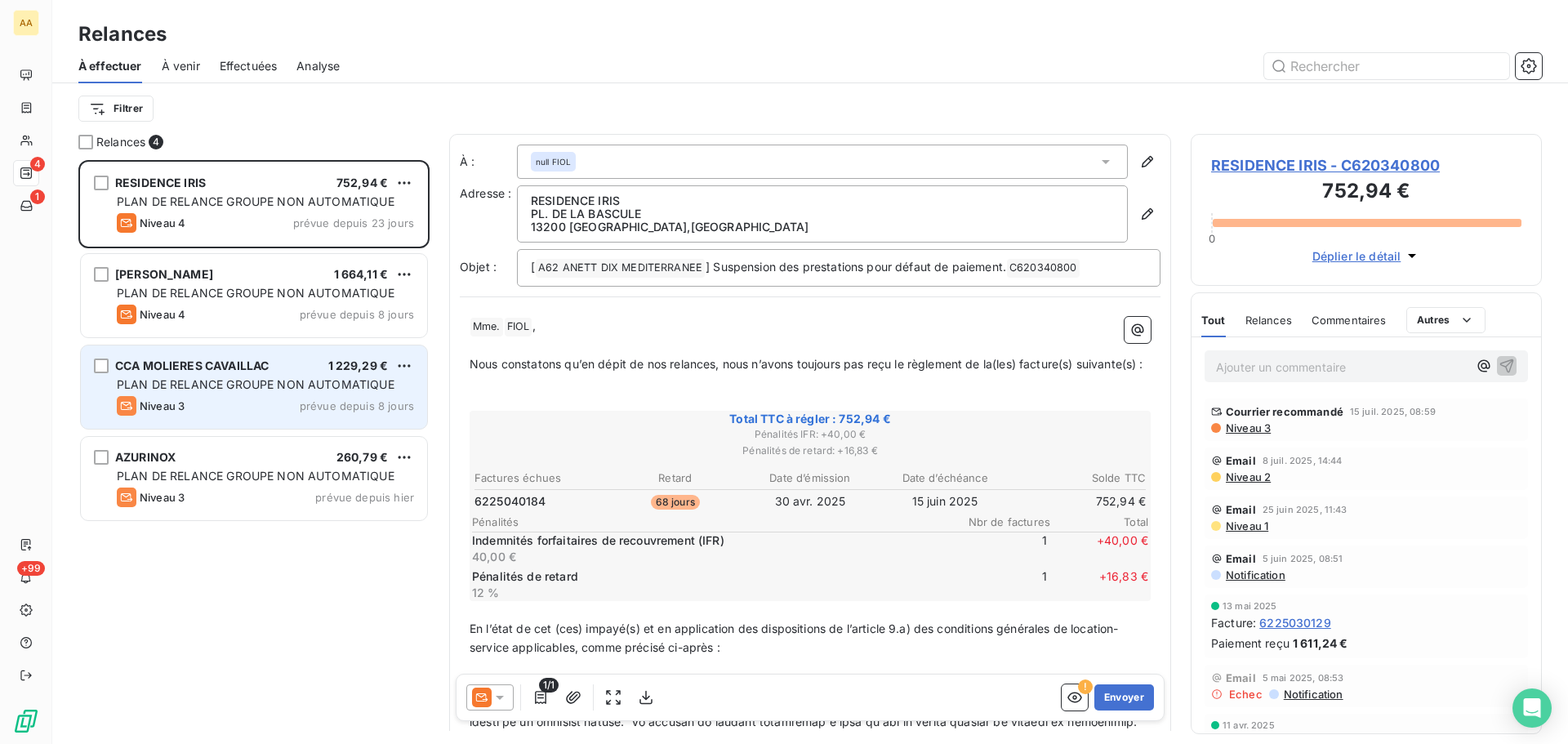
click at [109, 366] on div "CCA MOLIERES CAVAILLAC 1 229,29 € PLAN DE RELANCE GROUPE NON AUTOMATIQUE Niveau…" at bounding box center [254, 388] width 347 height 84
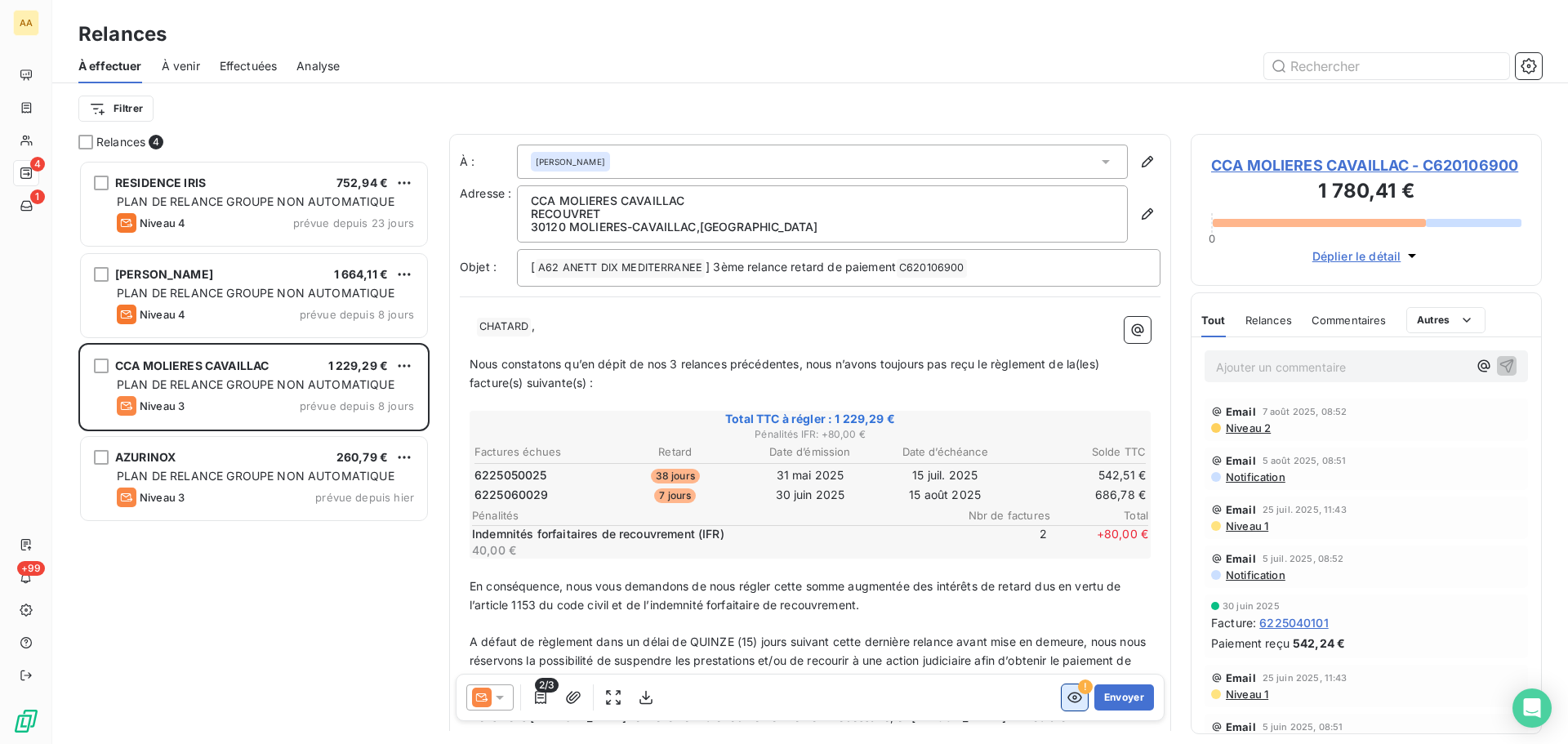
click at [1067, 699] on icon "button" at bounding box center [1074, 698] width 15 height 10
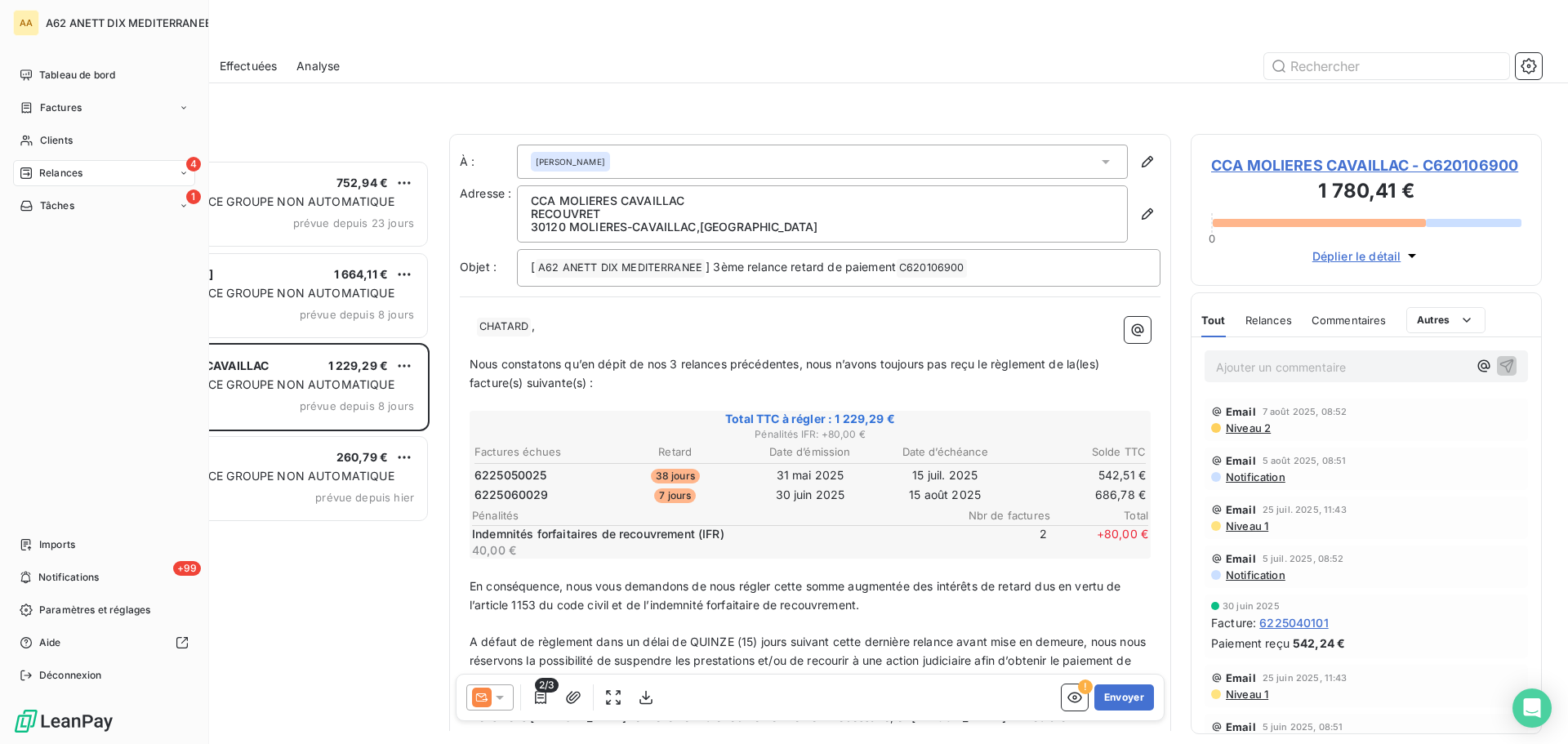
click at [37, 177] on div "Relances" at bounding box center [51, 173] width 63 height 15
